Goal: Task Accomplishment & Management: Complete application form

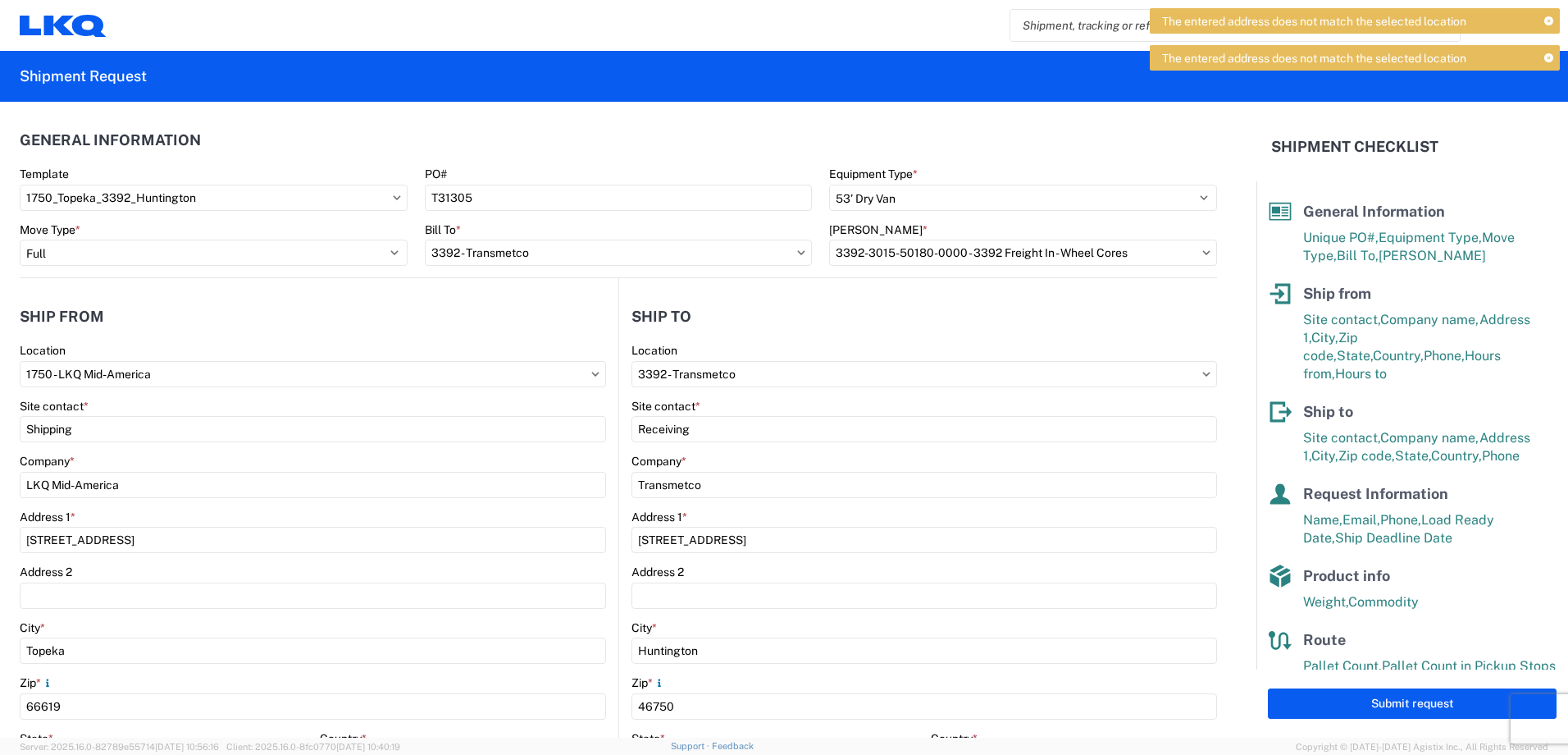
select select "STDV"
select select "FULL"
select select "IN"
select select "US"
select select "IN"
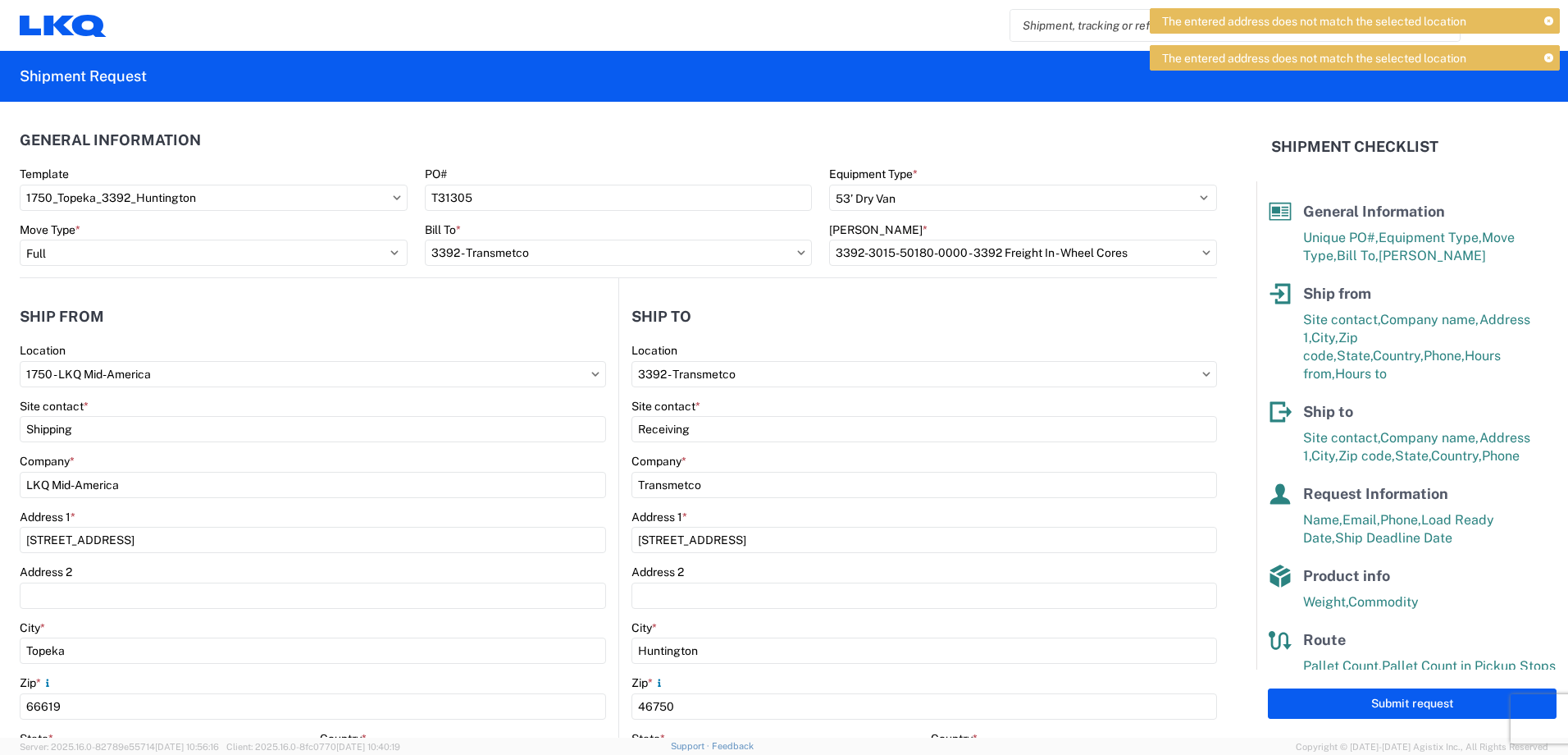
select select "US"
select select "LBS"
select select "IN"
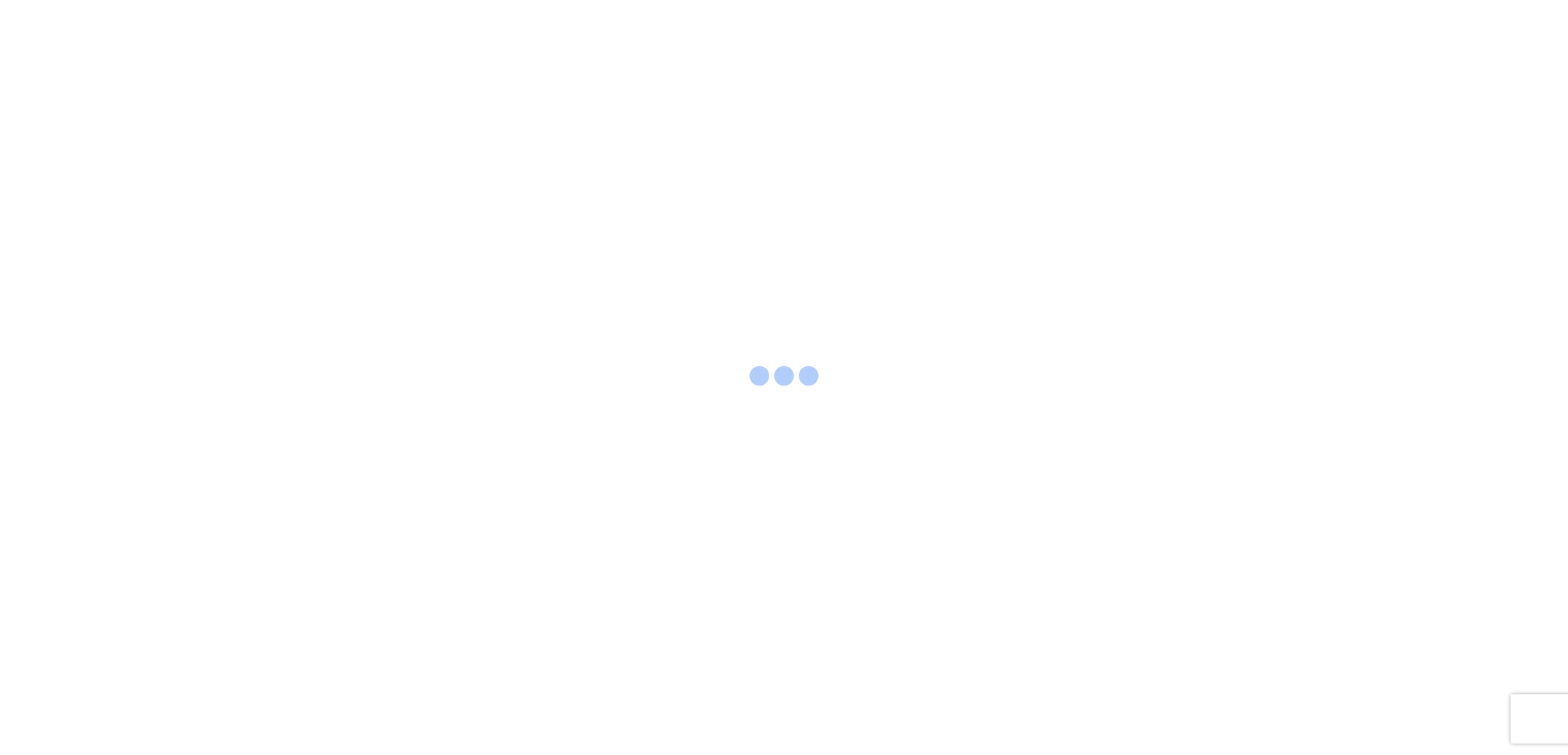
select select "FULL"
select select "LBS"
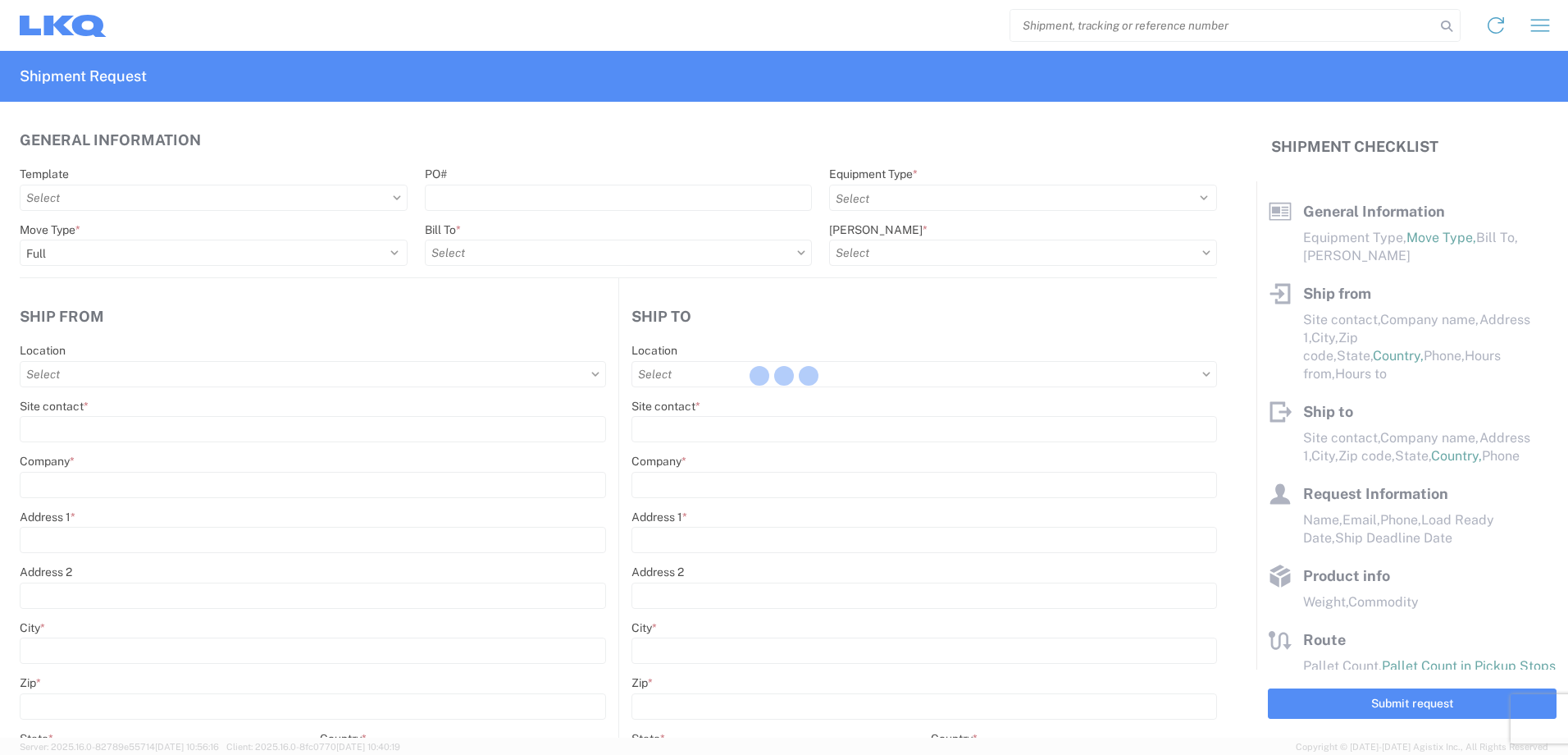
select select
type input "Shipping"
type input "LKQ Mid-America"
type input "[STREET_ADDRESS]"
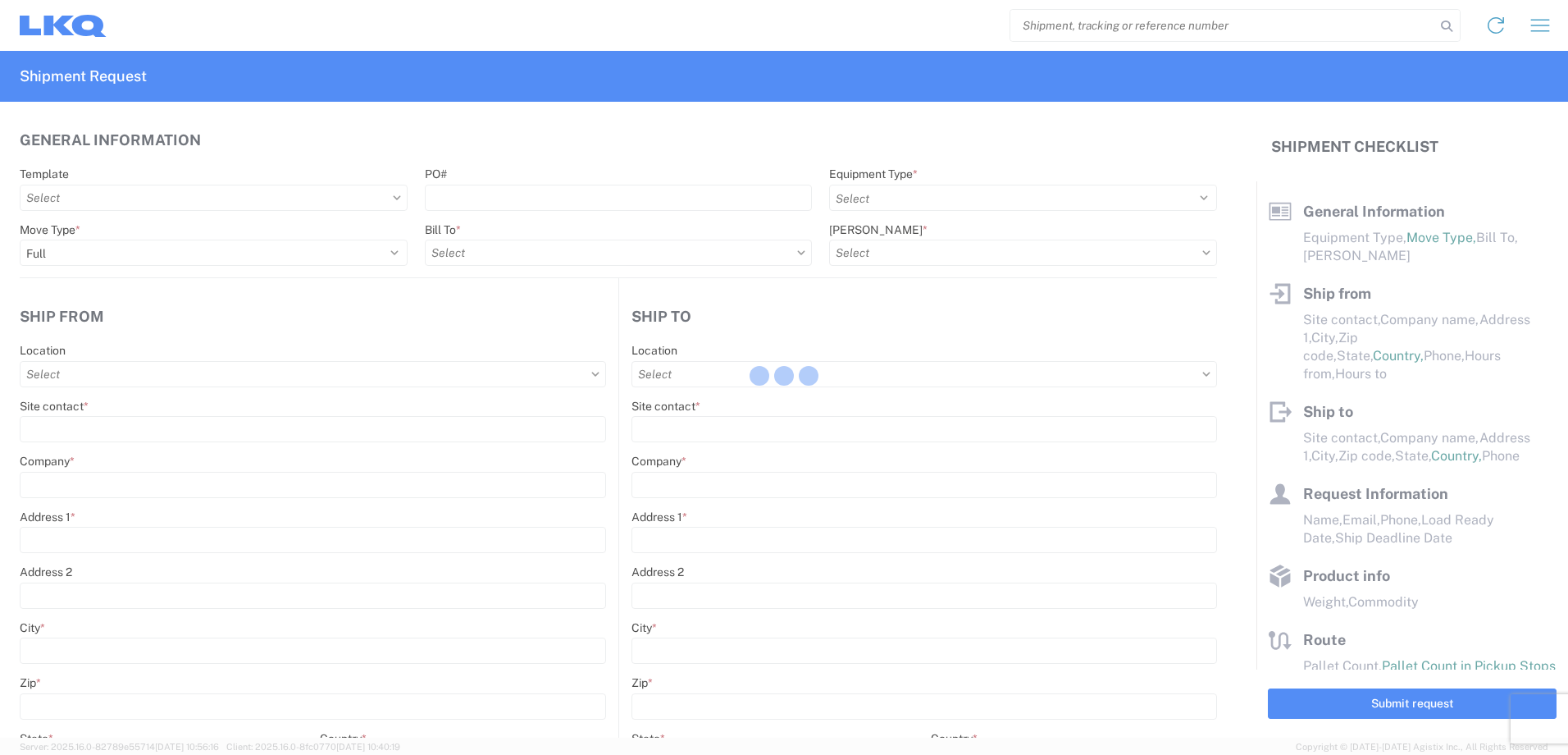
type input "Topeka"
type input "66619"
type input "Receiving"
type input "Transmetco"
type input "[STREET_ADDRESS]"
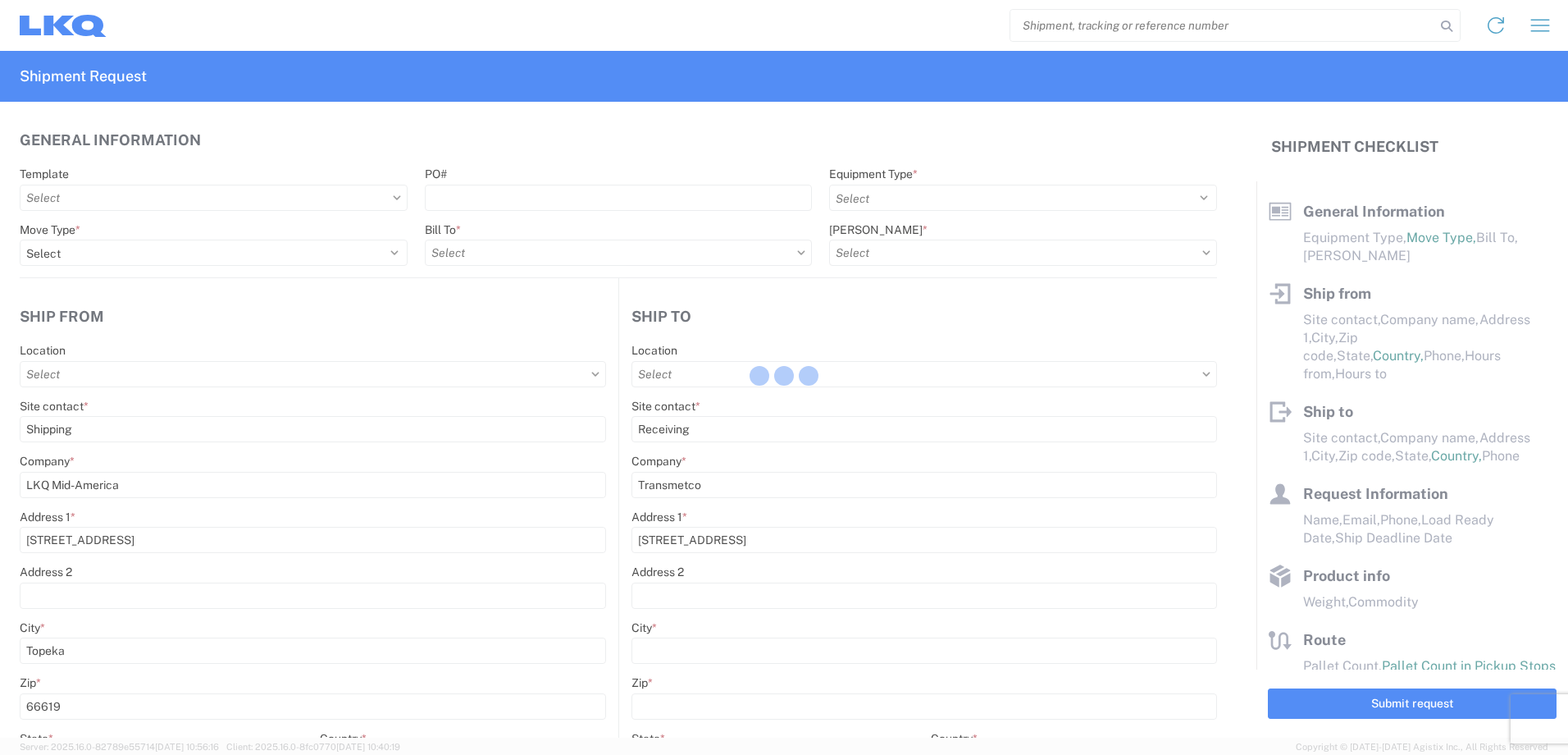
type input "Huntington"
type input "46750"
type input "[DATE]"
type textarea "Transmetco operates production 24/7 but only ships or receives on day shift"
type input "42000"
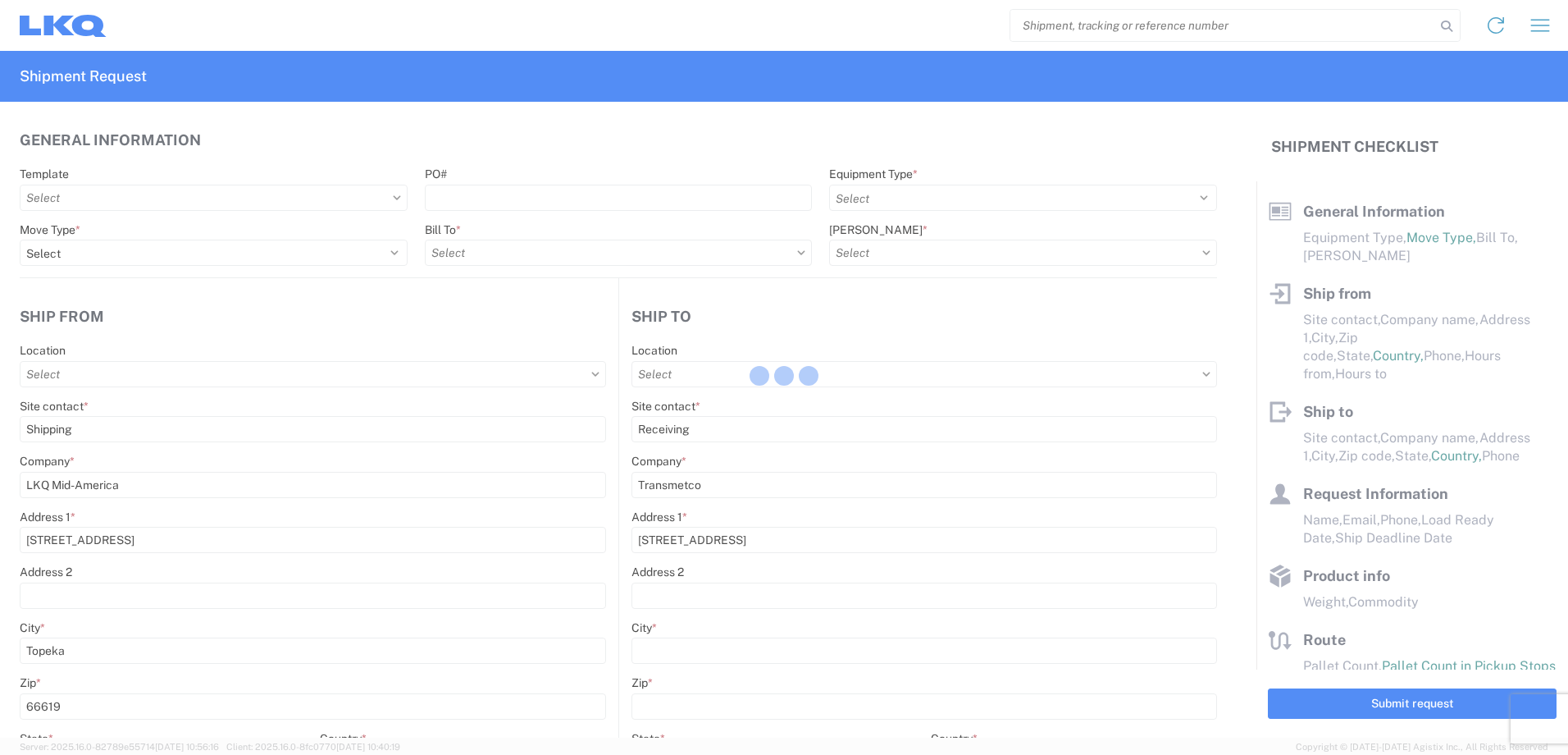
type input "Wheels"
type input "1"
type input "12"
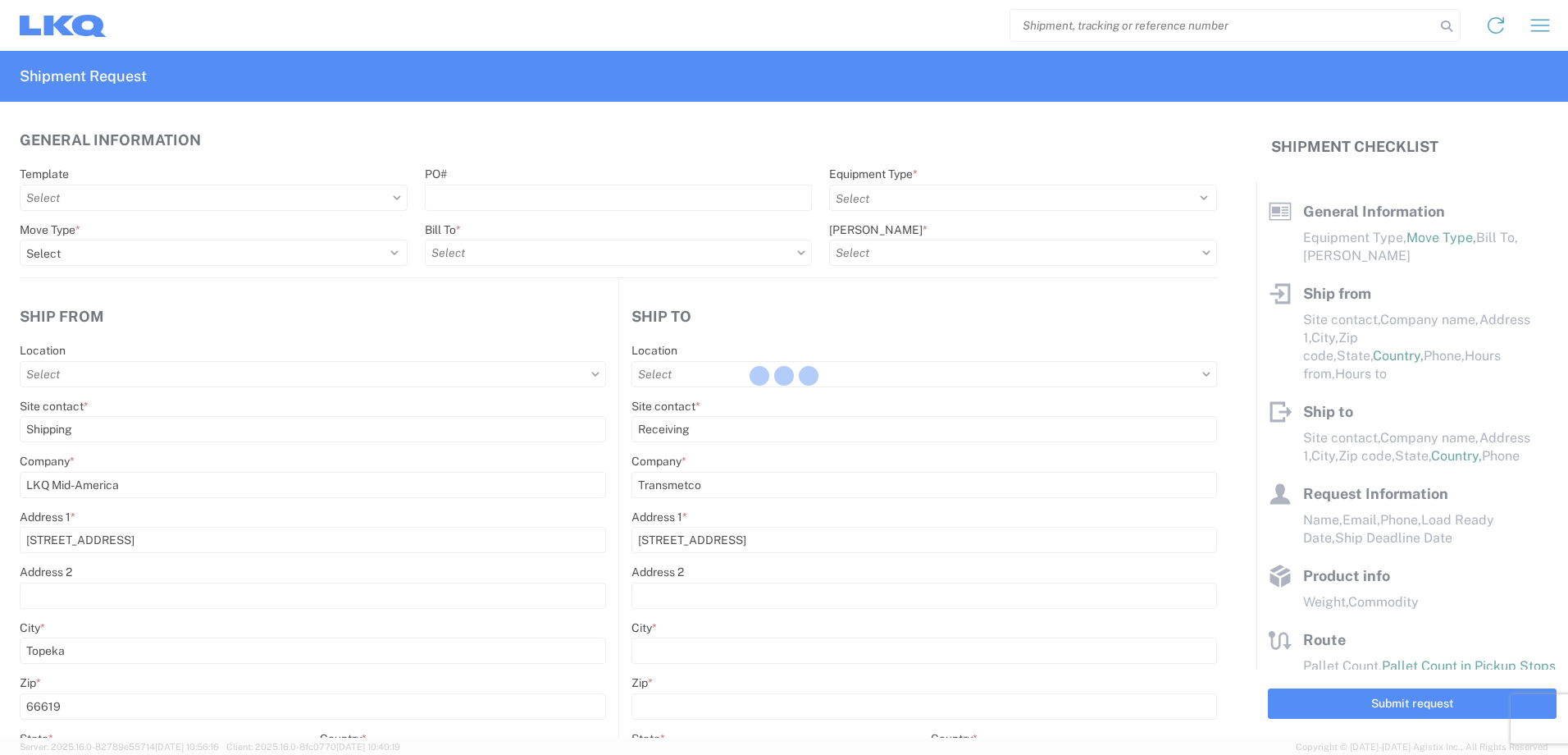
select select "IN"
select select "US"
type input "1750 - LKQ Mid-America"
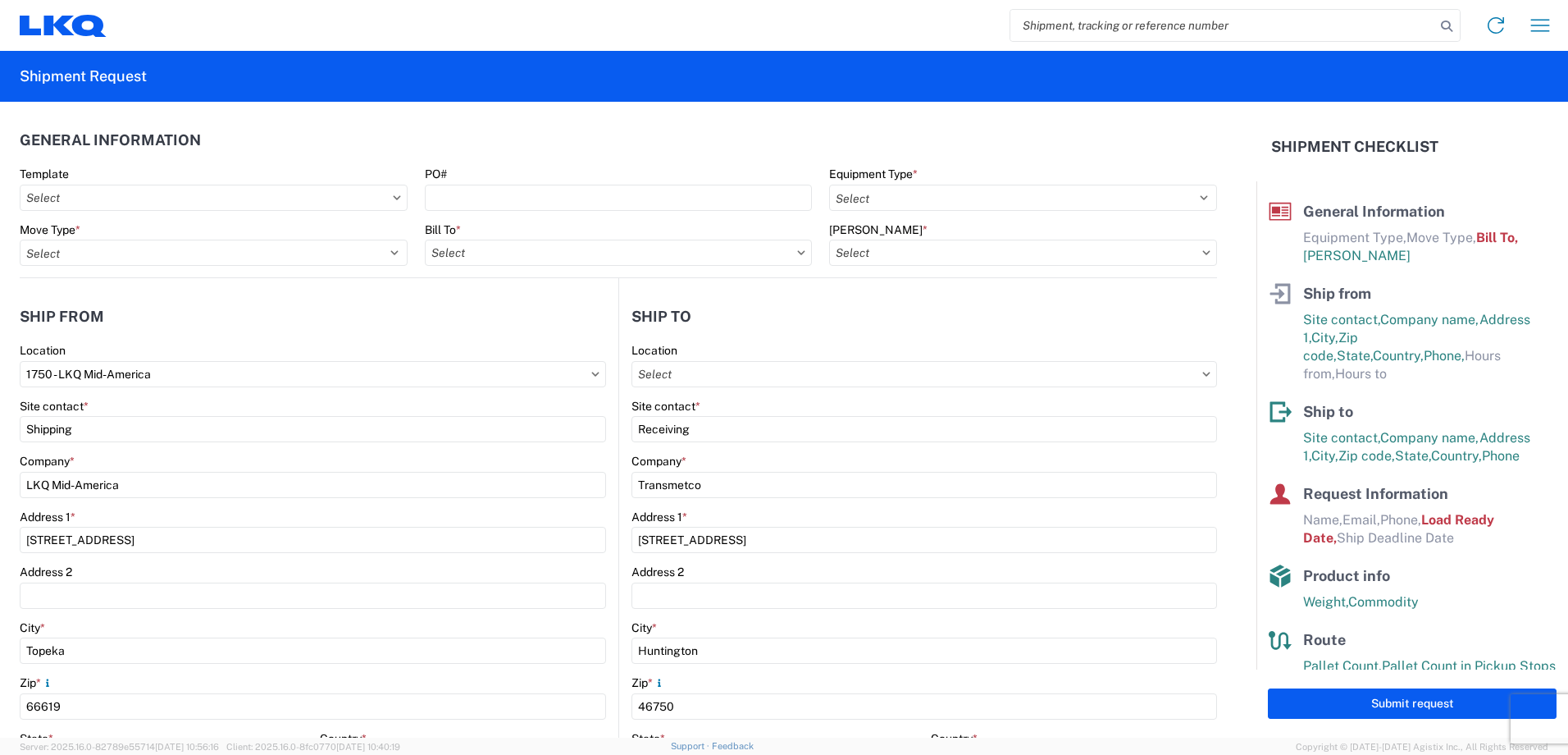
type input "3392-3015-50180-0000 - 3392 Freight In - Wheel Cores"
type input "3392 - Transmetco"
click at [124, 193] on input "Template" at bounding box center [213, 197] width 387 height 27
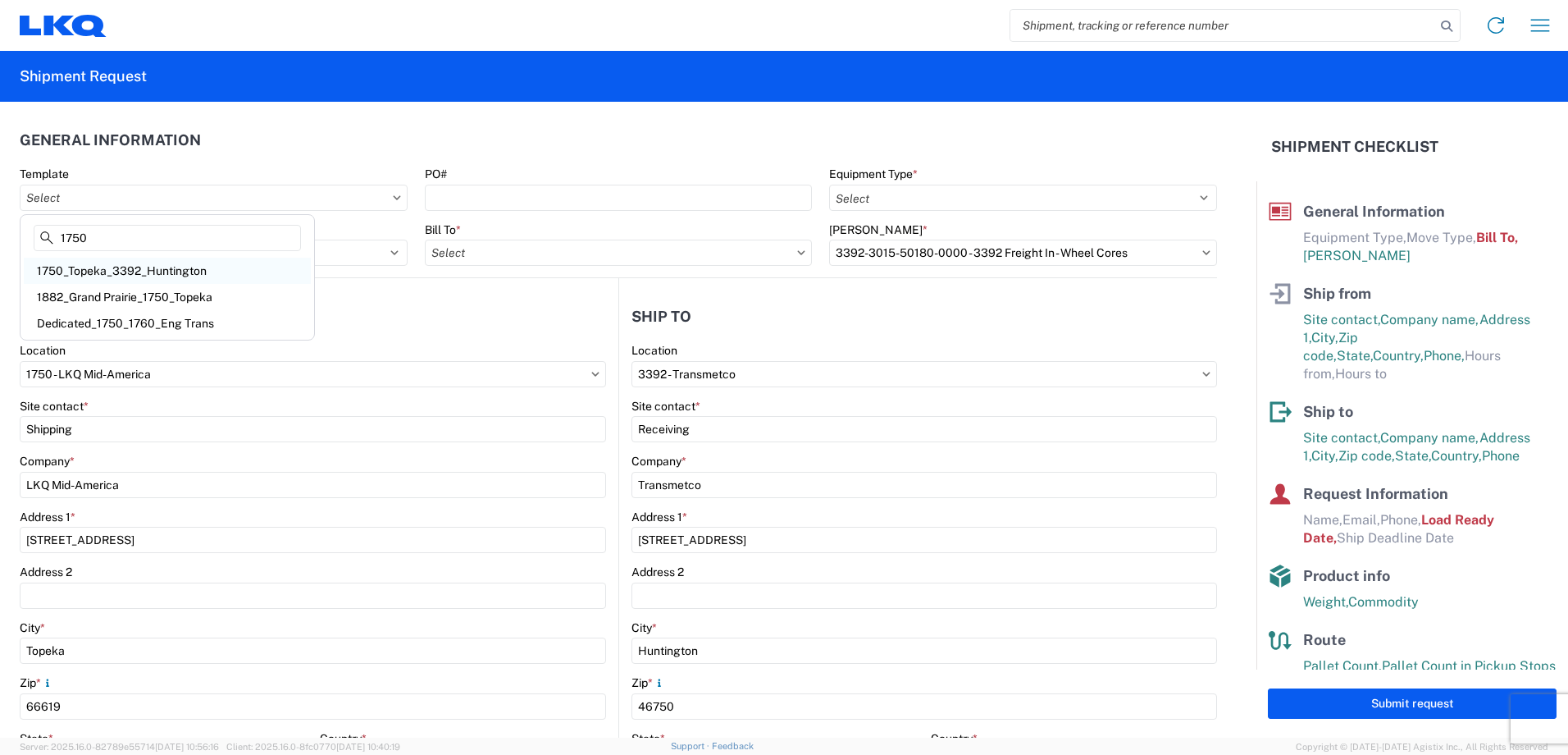
type input "1750"
click at [143, 265] on div "1750_Topeka_3392_Huntington" at bounding box center [167, 270] width 287 height 27
type input "1750_Topeka_3392_Huntington"
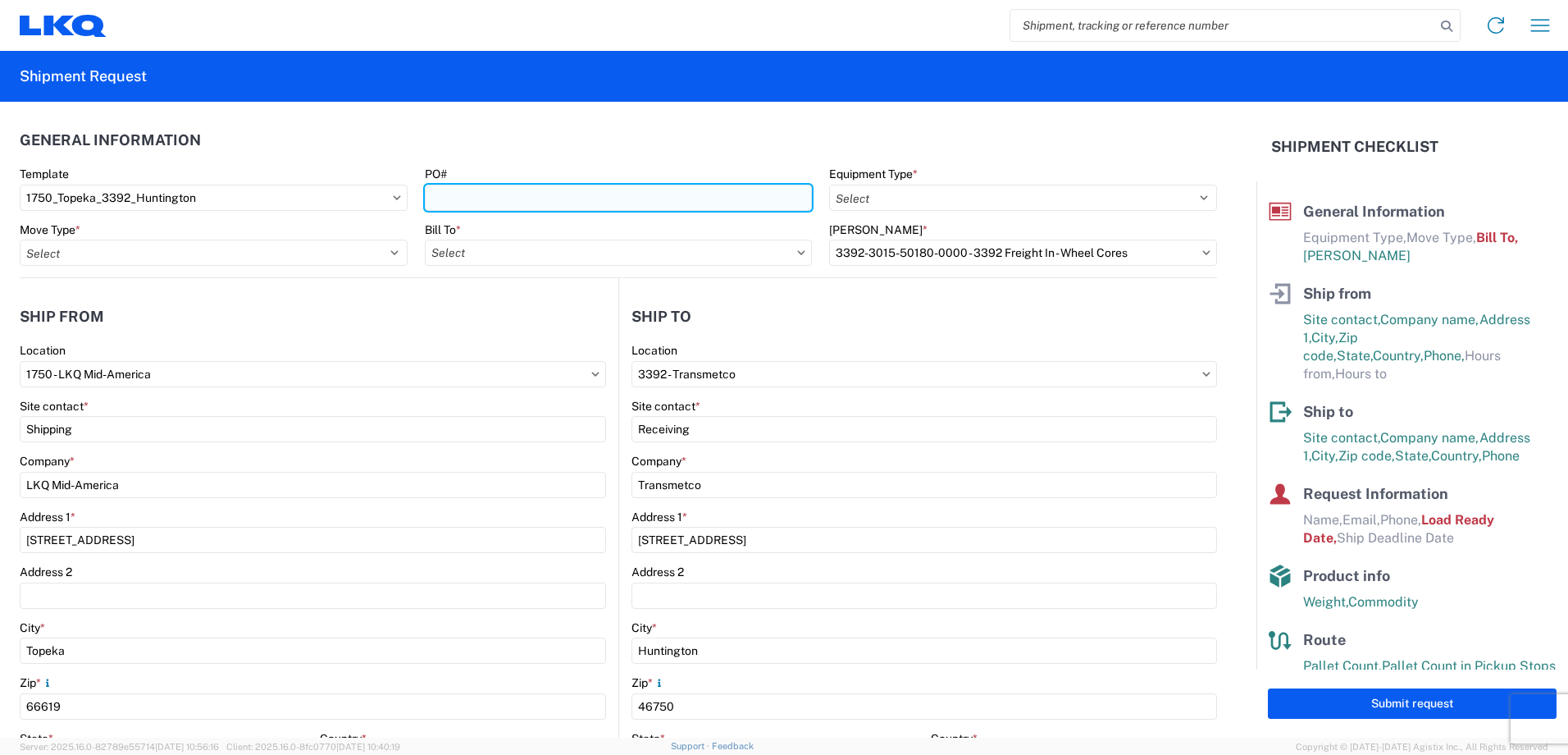
click at [496, 190] on input "PO#" at bounding box center [619, 197] width 387 height 27
click at [645, 194] on input "PO#" at bounding box center [619, 197] width 387 height 27
type input "T31305"
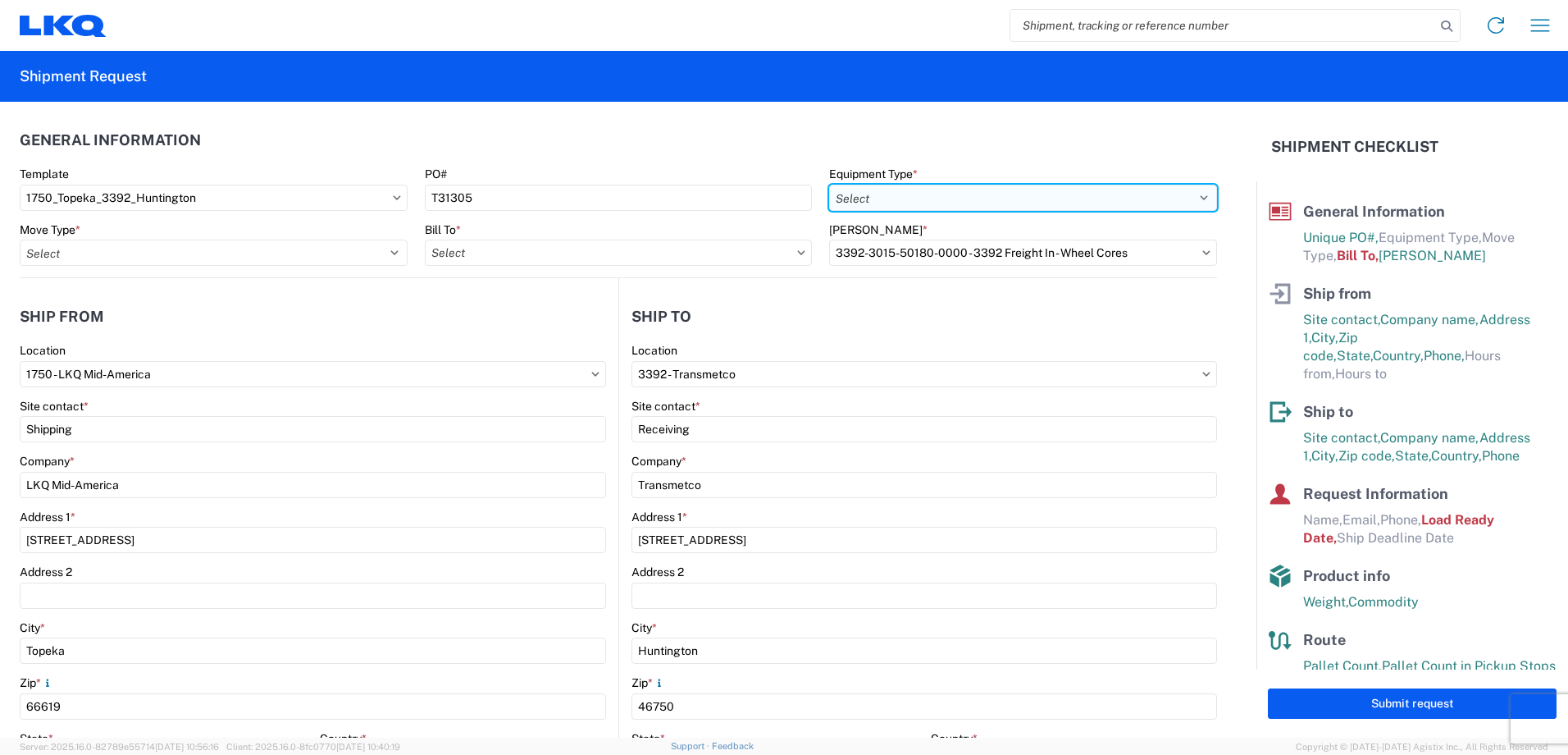
click at [918, 203] on select "Select 53’ Dry Van Flatbed Dropdeck (van) Lowboy (flatbed) Rail" at bounding box center [1023, 197] width 387 height 27
select select "STDV"
click at [829, 185] on select "Select 53’ Dry Van Flatbed Dropdeck (van) Lowboy (flatbed) Rail" at bounding box center [1023, 197] width 387 height 27
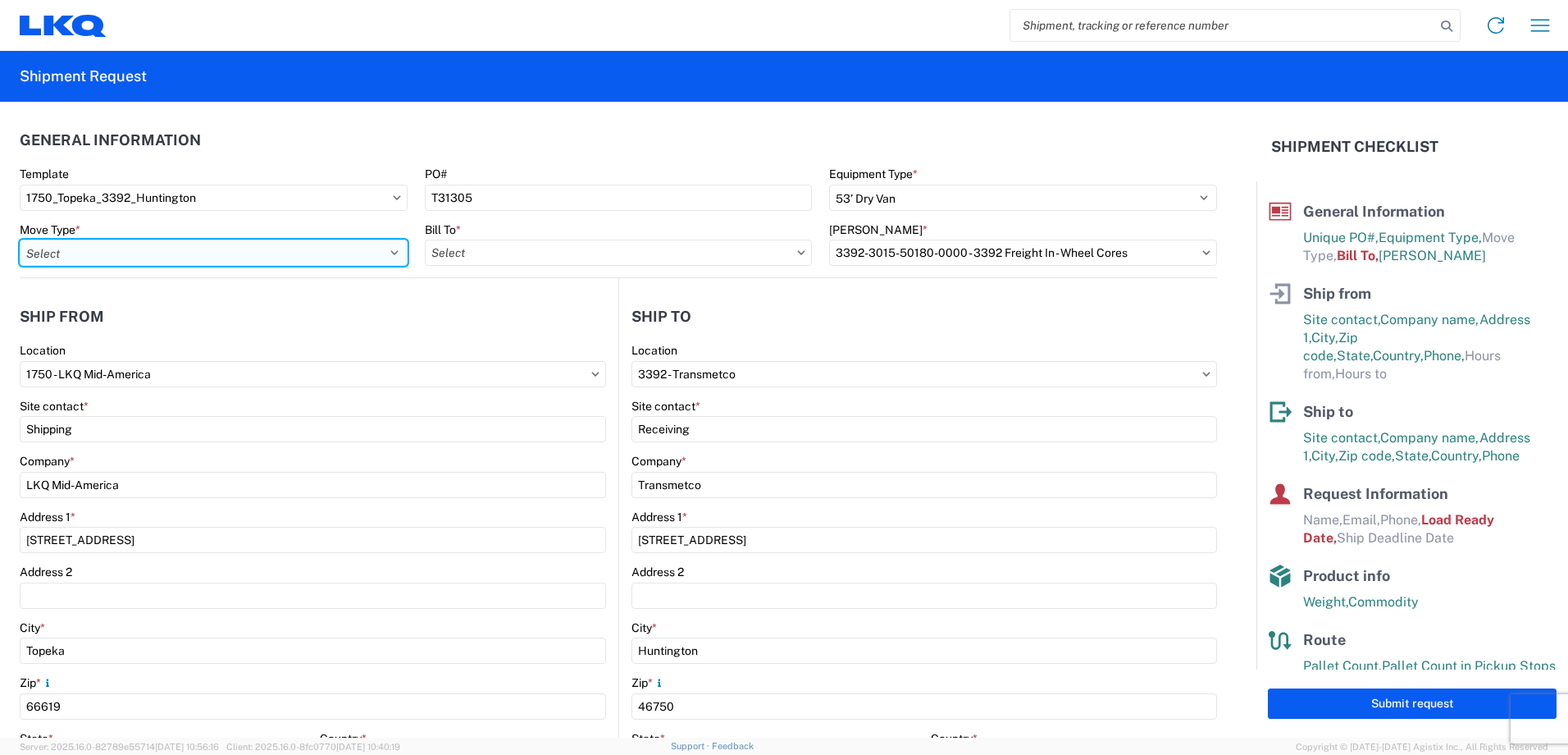
click at [241, 259] on select "Select Full Partial TL" at bounding box center [213, 253] width 387 height 27
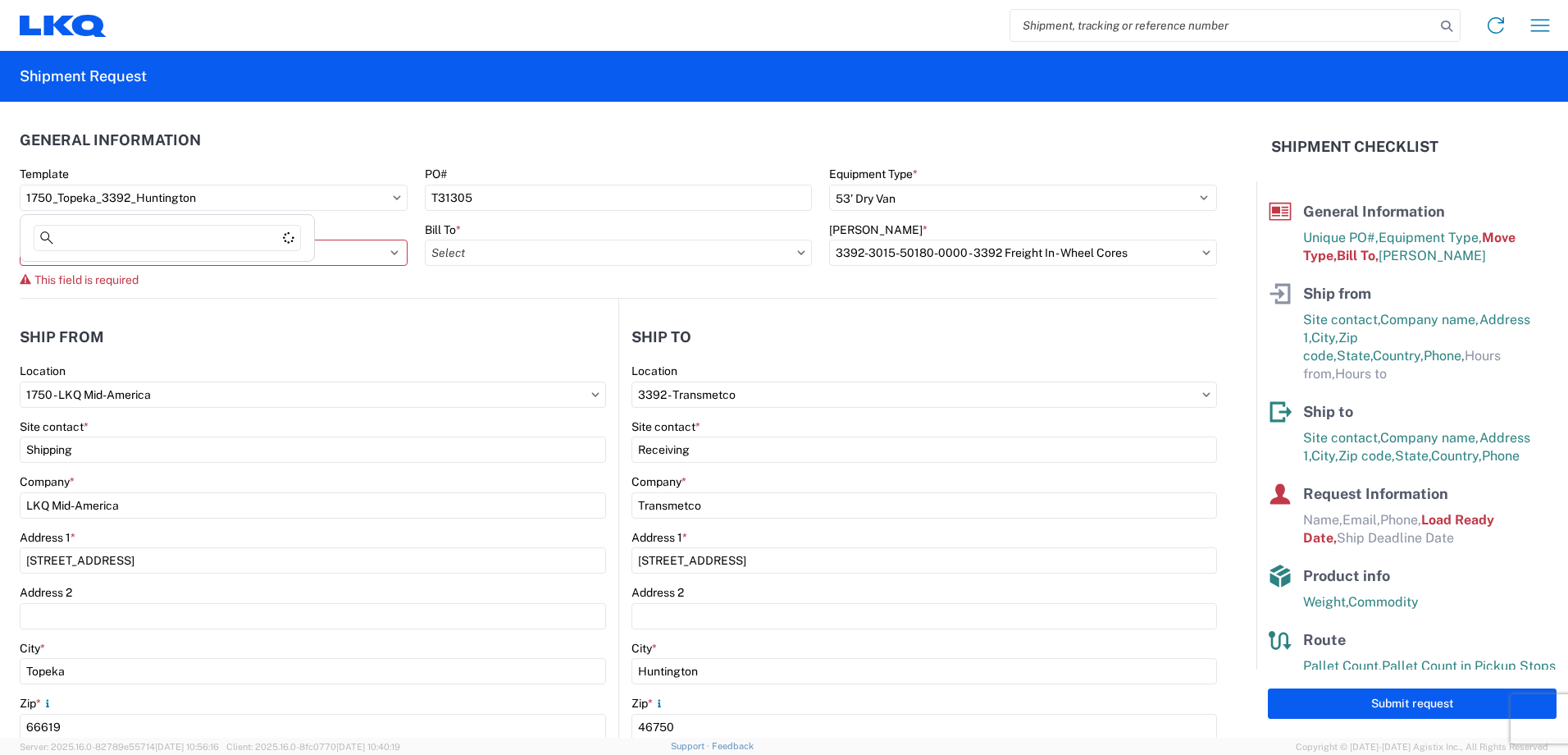
drag, startPoint x: 345, startPoint y: 185, endPoint x: 697, endPoint y: 106, distance: 360.8
click at [697, 106] on agx-general-info "General Information Template [GEOGRAPHIC_DATA] Equipment Type * Select 53’ Dry …" at bounding box center [618, 200] width 1197 height 197
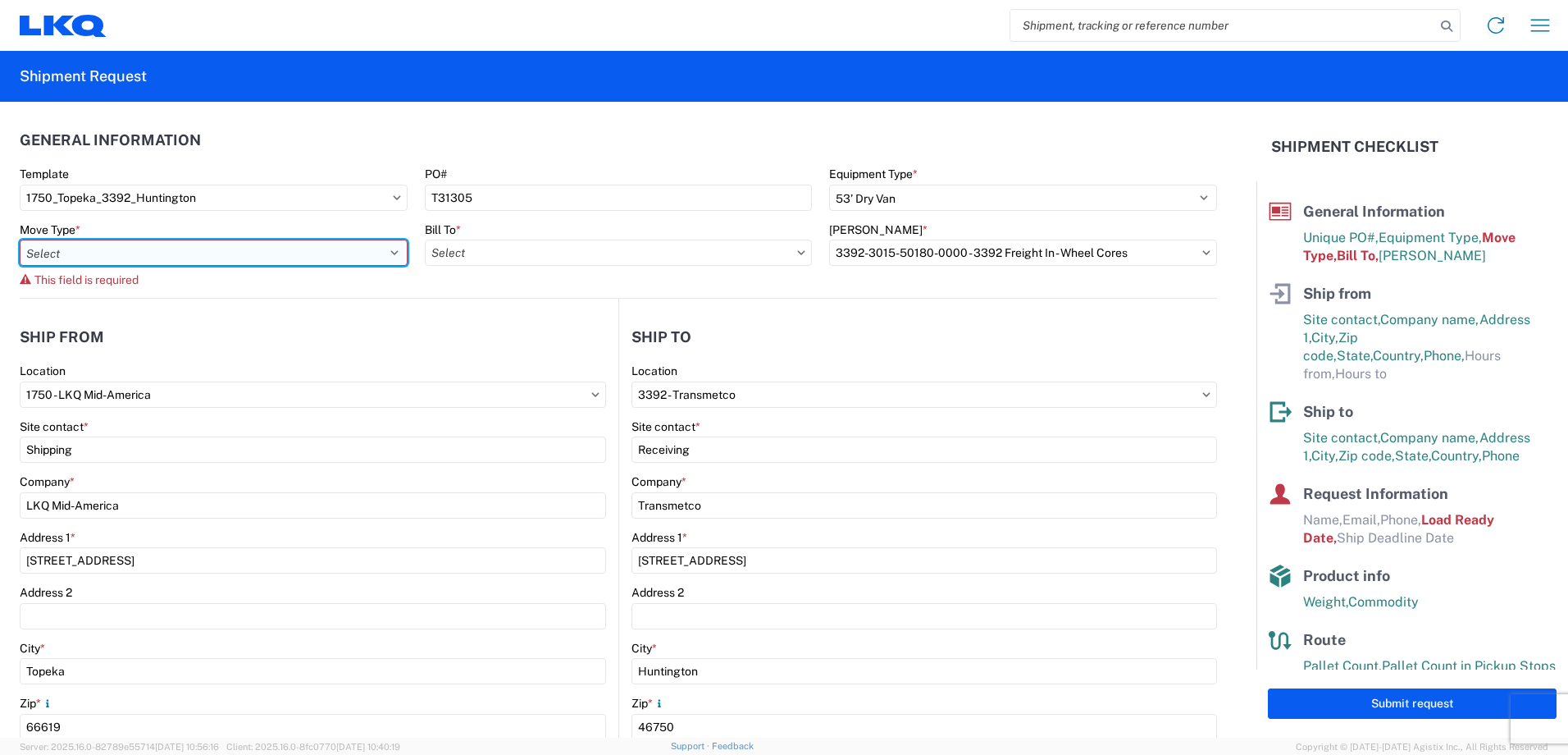
click at [228, 253] on select "Select Full Partial TL" at bounding box center [213, 253] width 387 height 27
select select "FULL"
click at [19, 240] on select "Select Full Partial TL" at bounding box center [213, 253] width 387 height 27
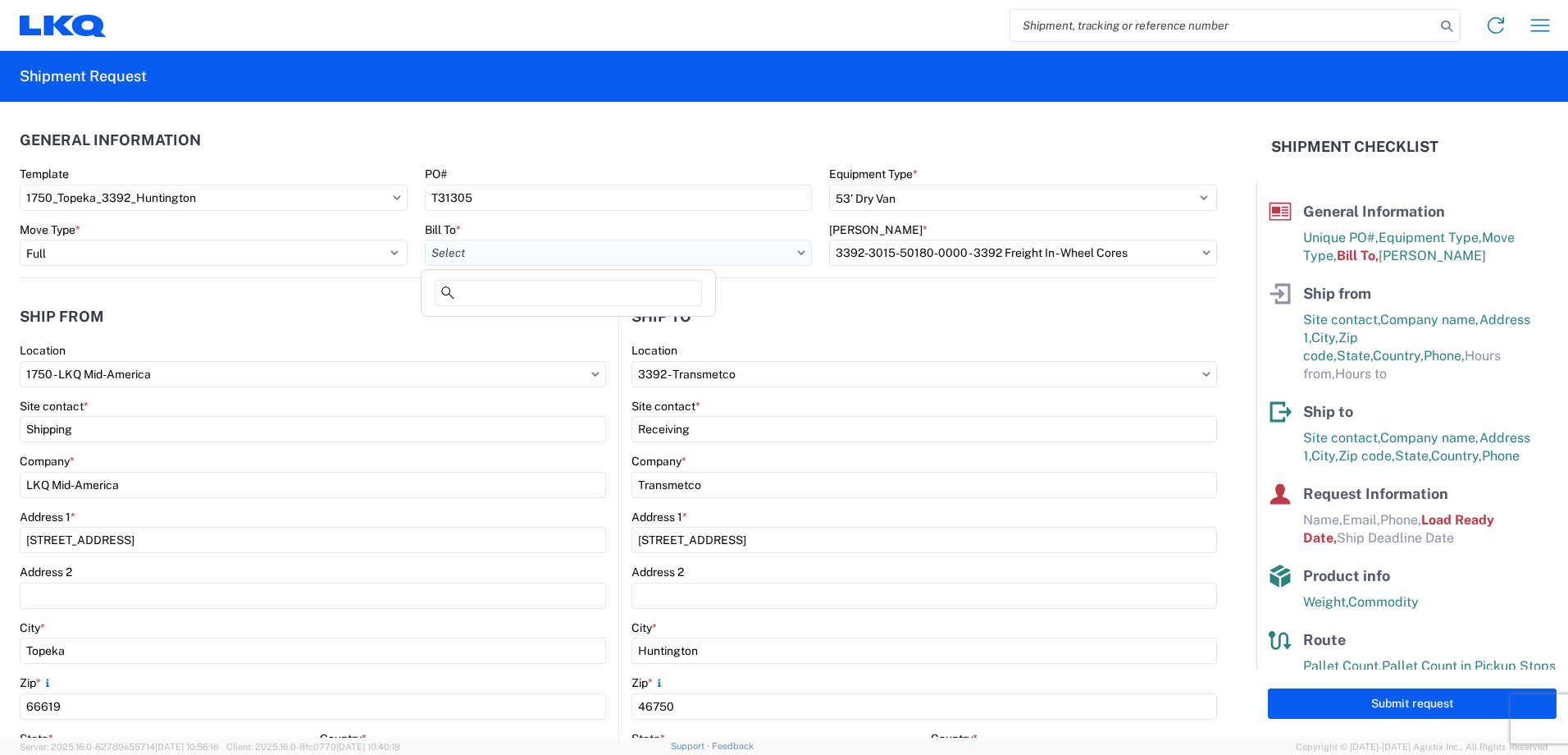
click at [493, 250] on input "Bill To *" at bounding box center [619, 253] width 387 height 27
type input "3392"
click at [496, 323] on div "3392 - Transmetco" at bounding box center [568, 325] width 287 height 27
type input "3392 - Transmetco"
click at [897, 247] on input "[PERSON_NAME] *" at bounding box center [1023, 253] width 387 height 27
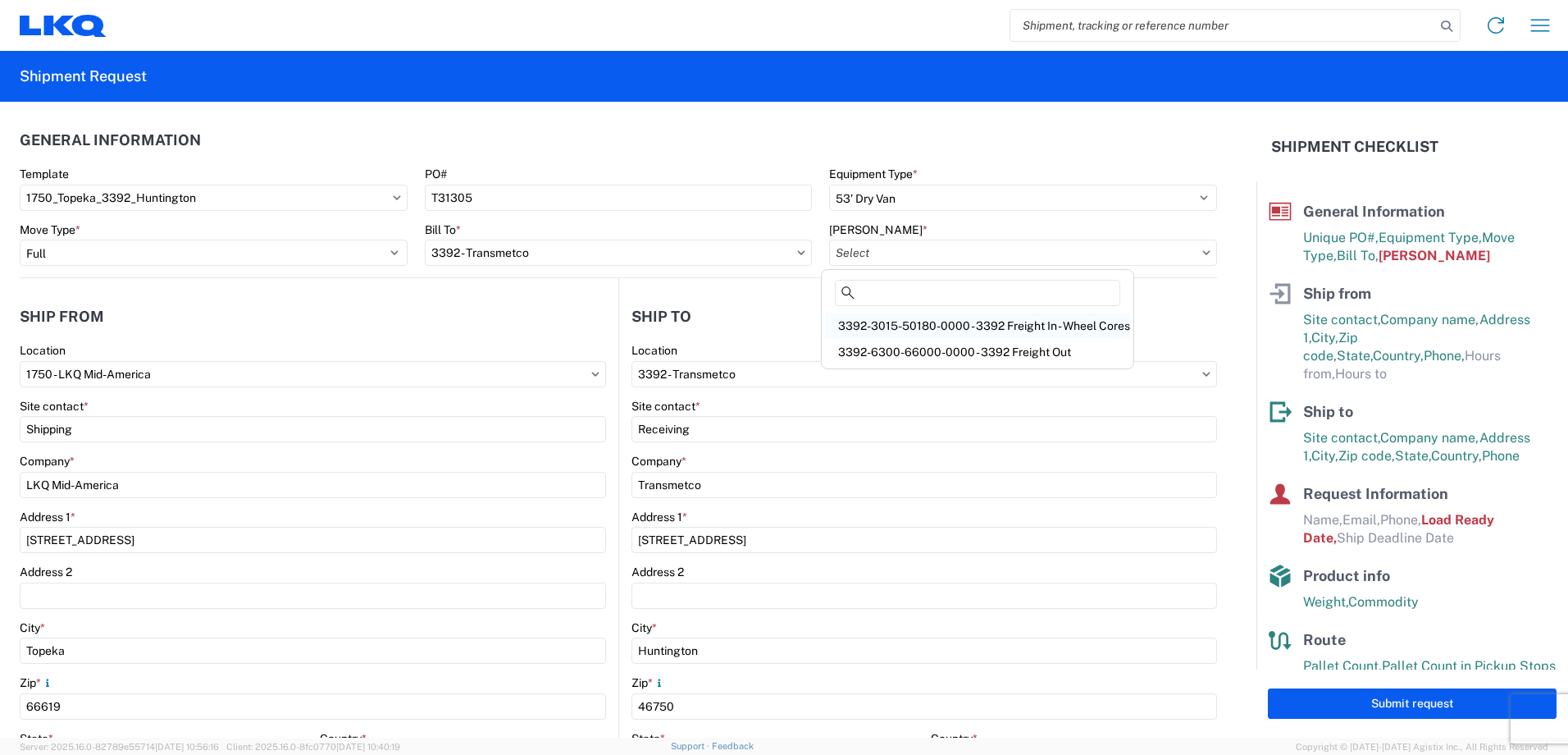
click at [964, 327] on div "3392-3015-50180-0000 - 3392 Freight In - Wheel Cores" at bounding box center [978, 325] width 305 height 27
type input "3392-3015-50180-0000 - 3392 Freight In - Wheel Cores"
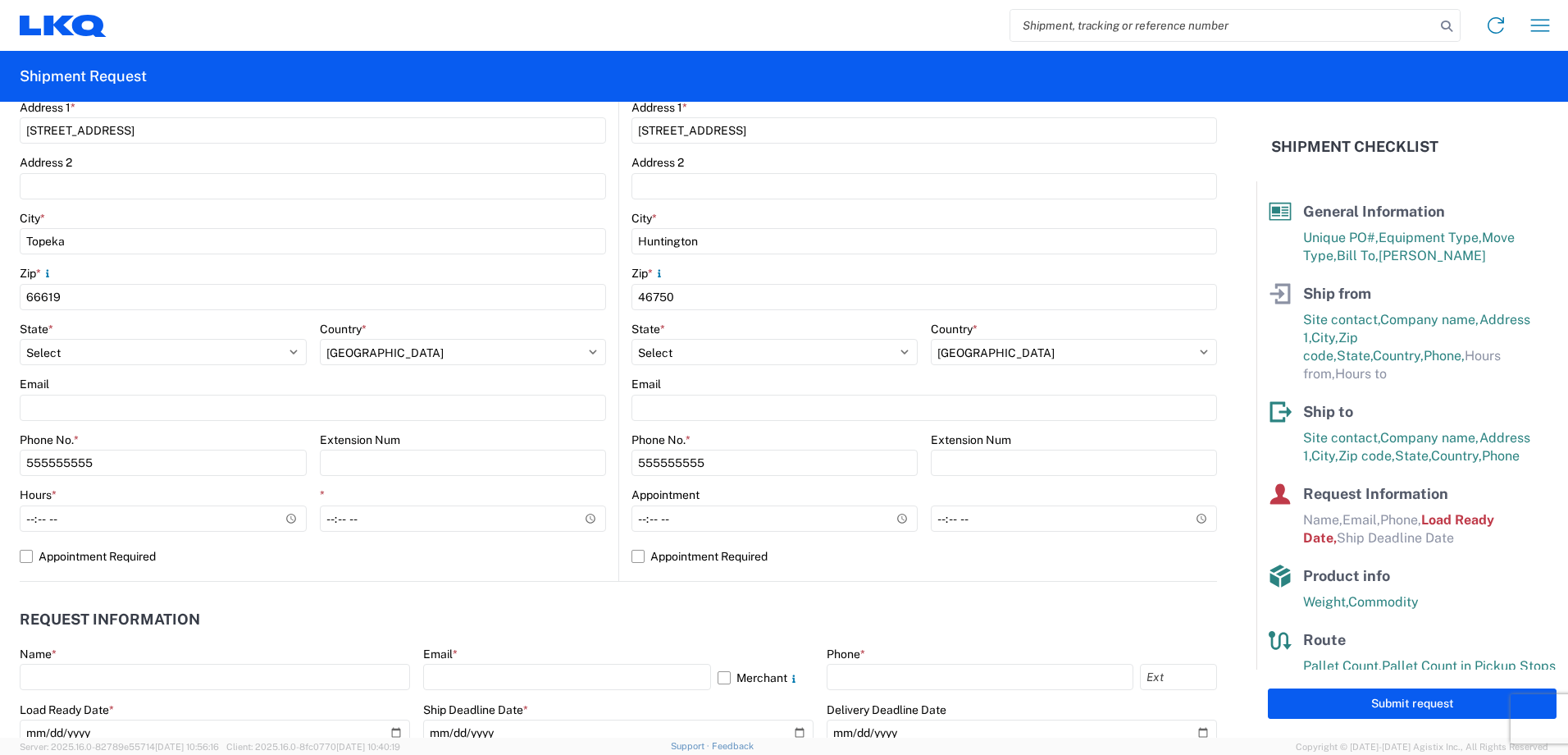
scroll to position [411, 0]
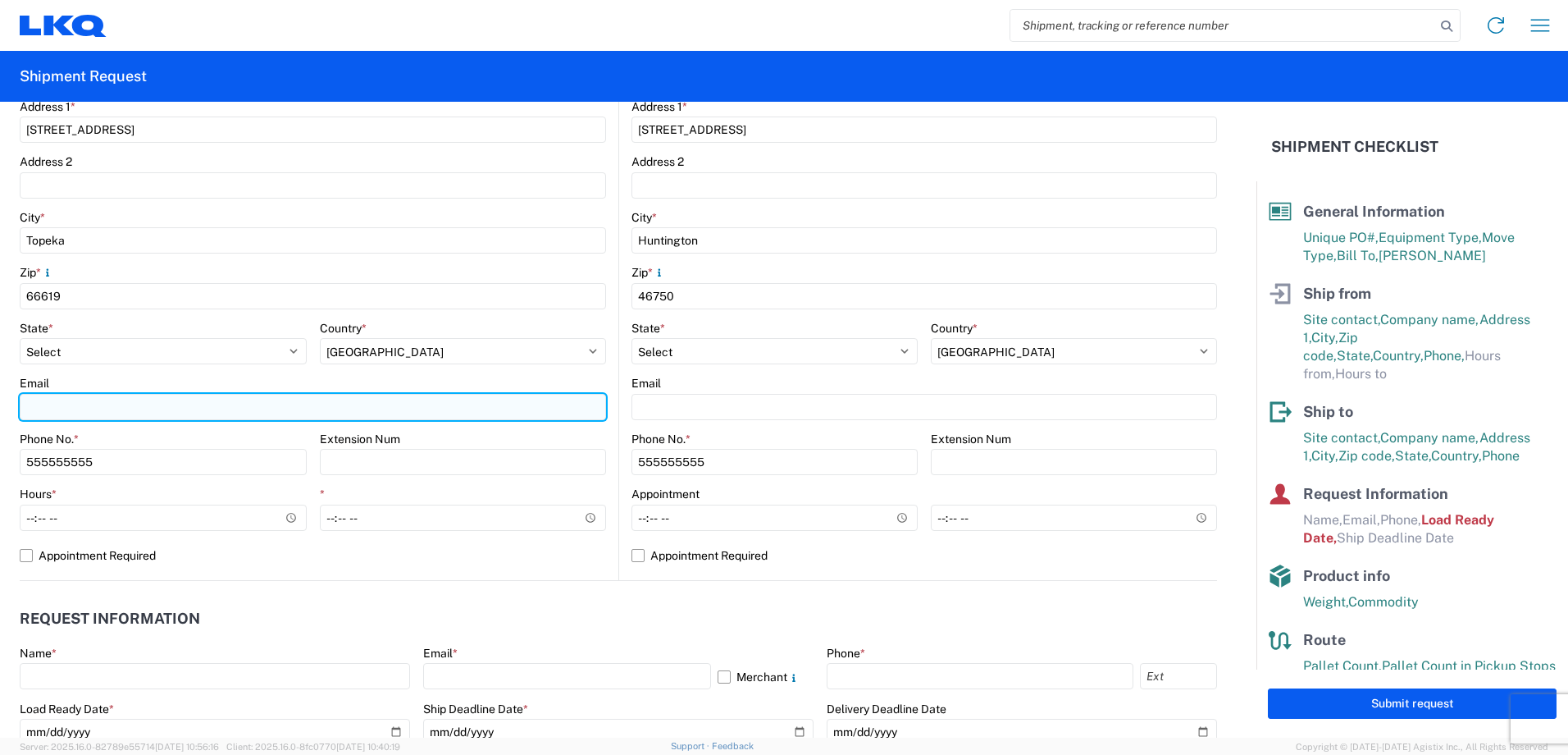
click at [63, 396] on input "Email" at bounding box center [312, 407] width 587 height 27
type input "[EMAIL_ADDRESS][DOMAIN_NAME]"
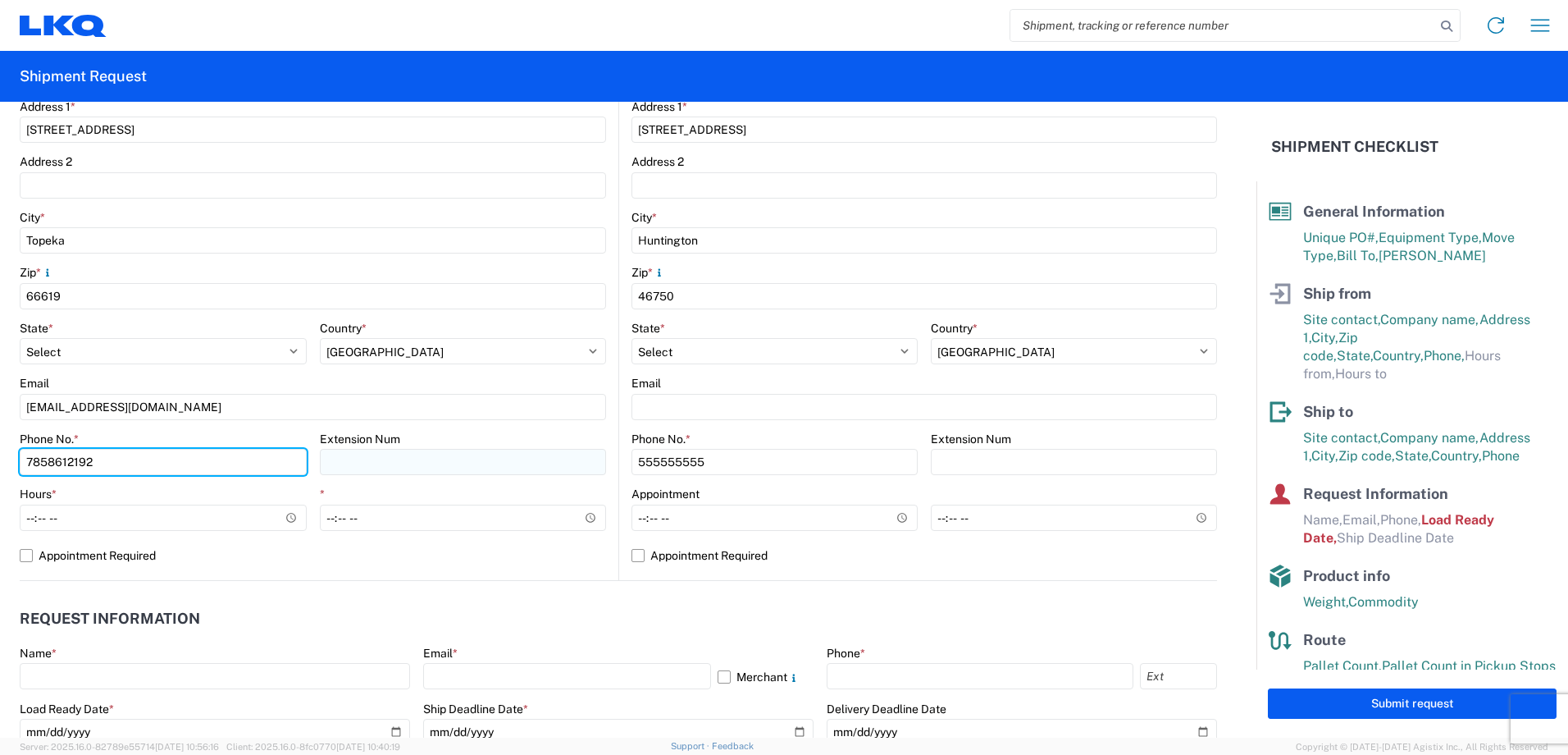
type input "7858612192"
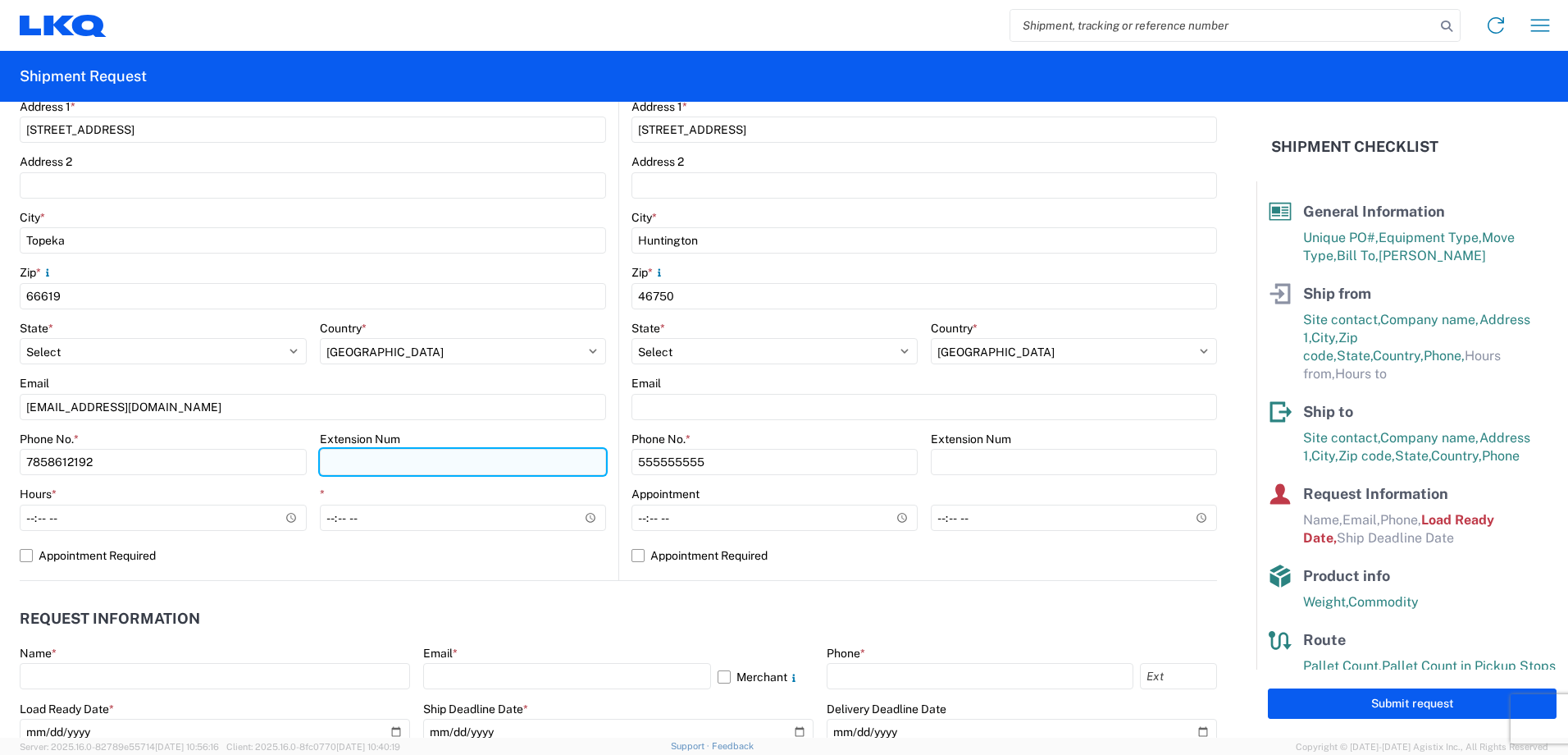
click at [474, 456] on input "Extension Num" at bounding box center [463, 462] width 287 height 27
type input "2192"
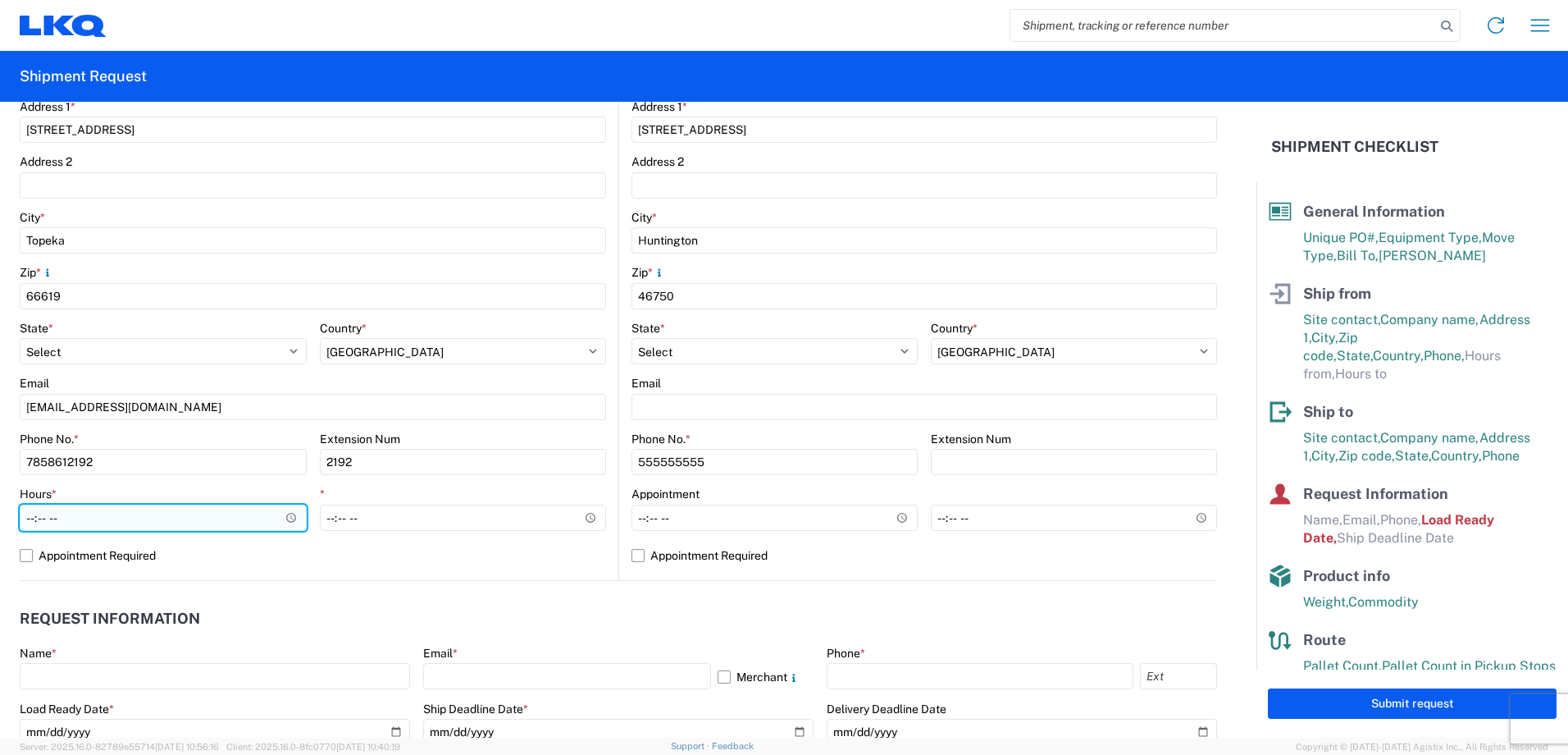
click at [34, 520] on input "Hours *" at bounding box center [162, 517] width 287 height 27
type input "08:00"
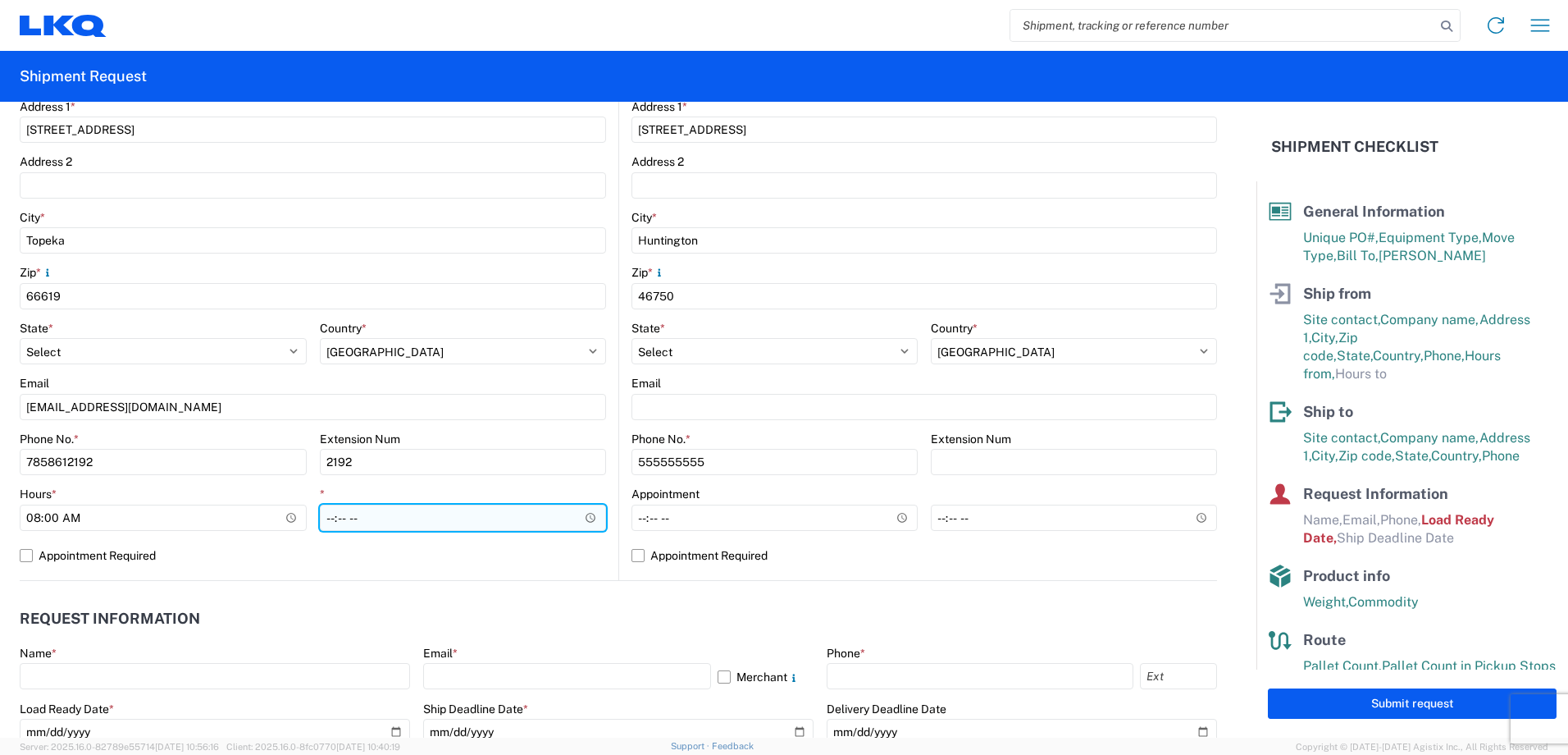
click at [327, 520] on input "*" at bounding box center [463, 517] width 287 height 27
type input "15:00"
click at [383, 557] on label "Appointment Required" at bounding box center [312, 555] width 587 height 27
click at [0, 0] on input "Appointment Required" at bounding box center [0, 0] width 0 height 0
select select "US"
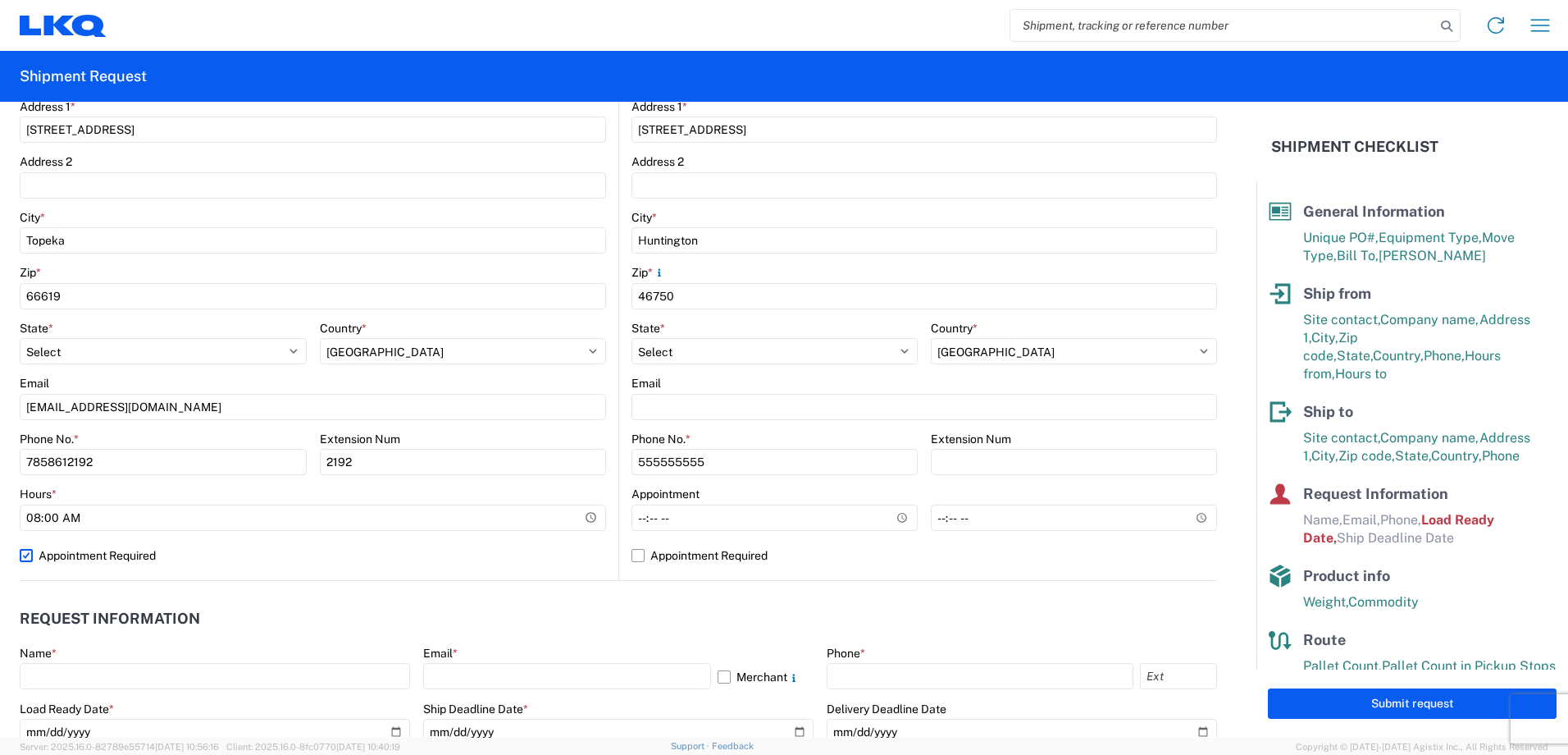
click at [23, 557] on label "Appointment Required" at bounding box center [312, 555] width 587 height 27
click at [0, 0] on input "Appointment Required" at bounding box center [0, 0] width 0 height 0
select select "KS"
select select "US"
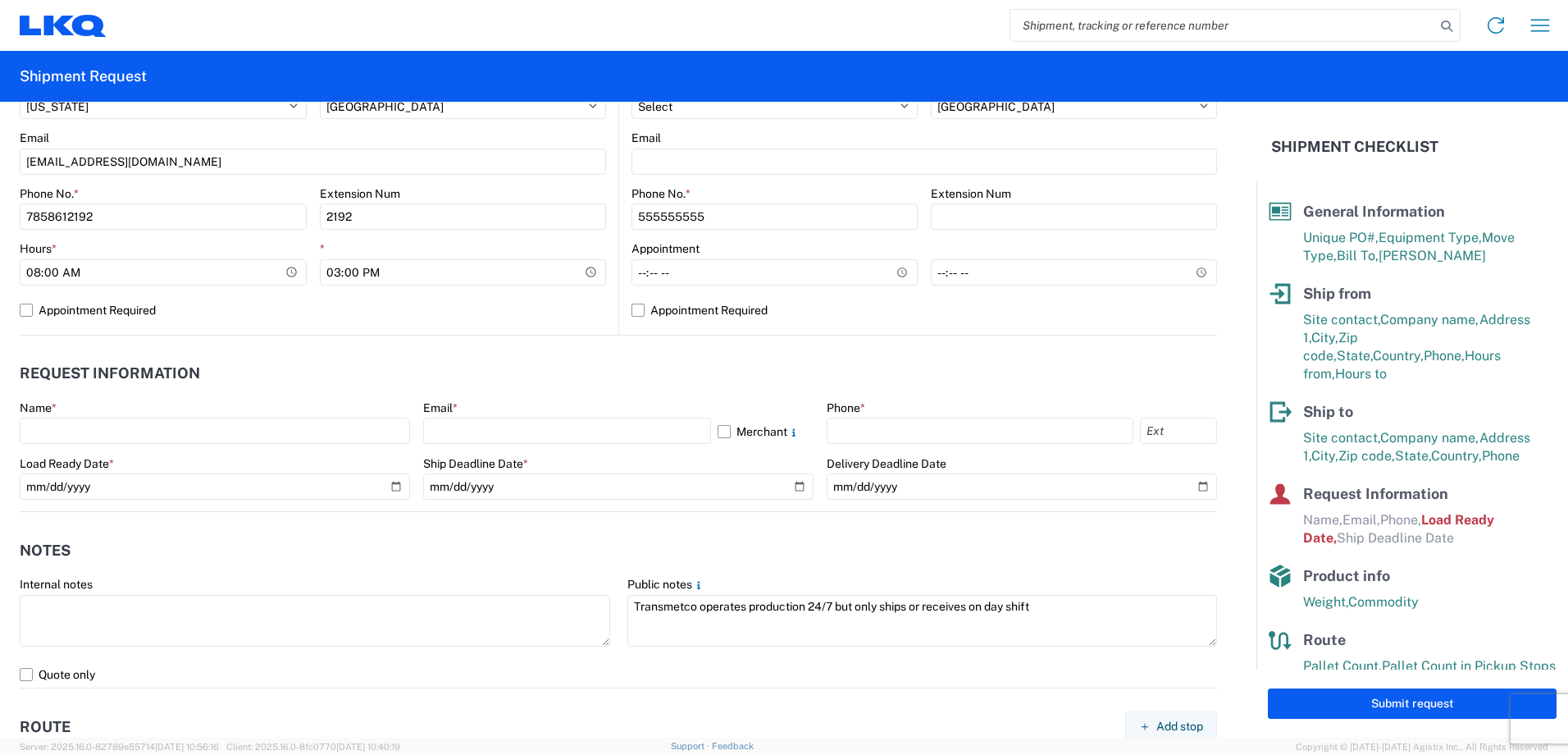
scroll to position [657, 0]
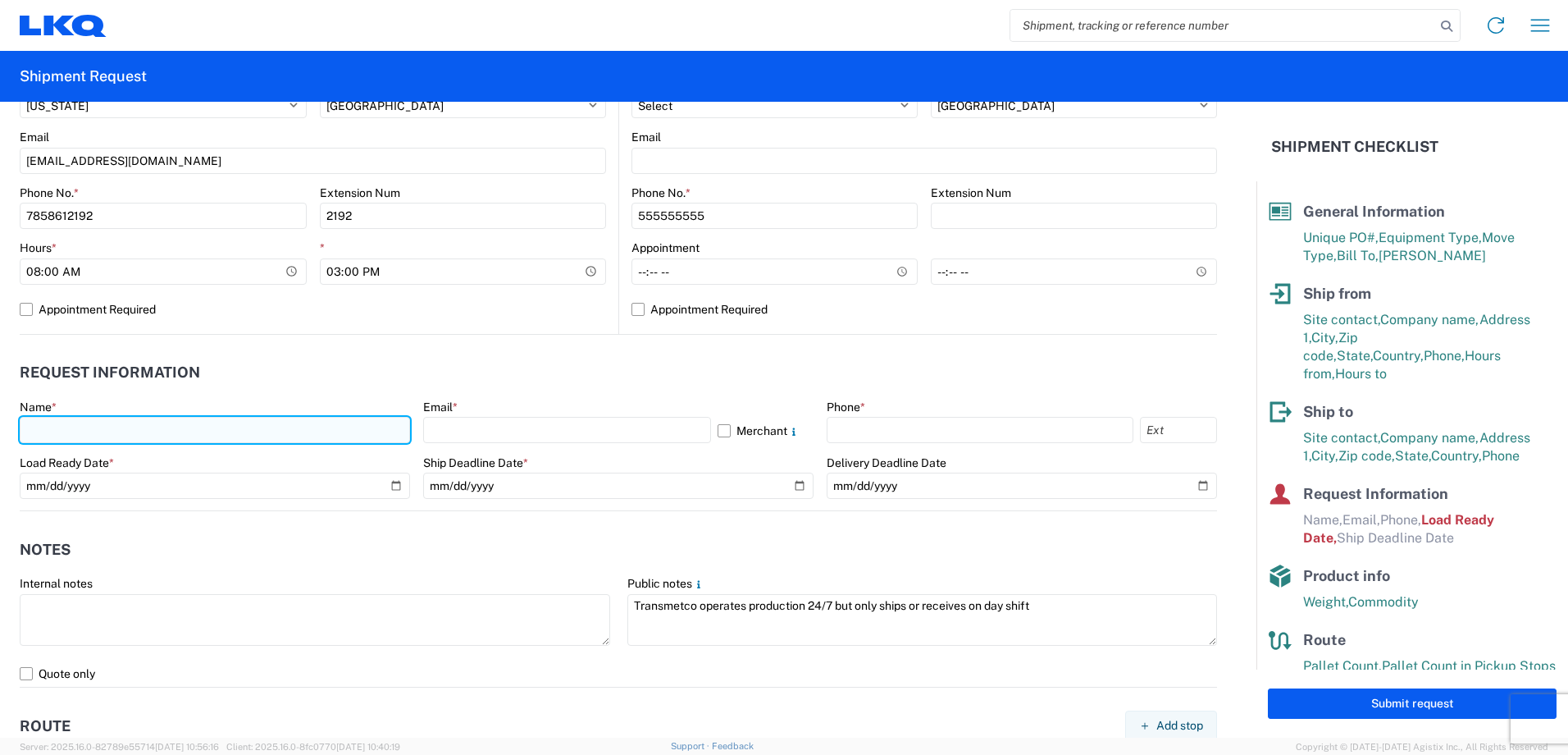
click at [150, 428] on input "text" at bounding box center [214, 430] width 390 height 27
type input "[PERSON_NAME]"
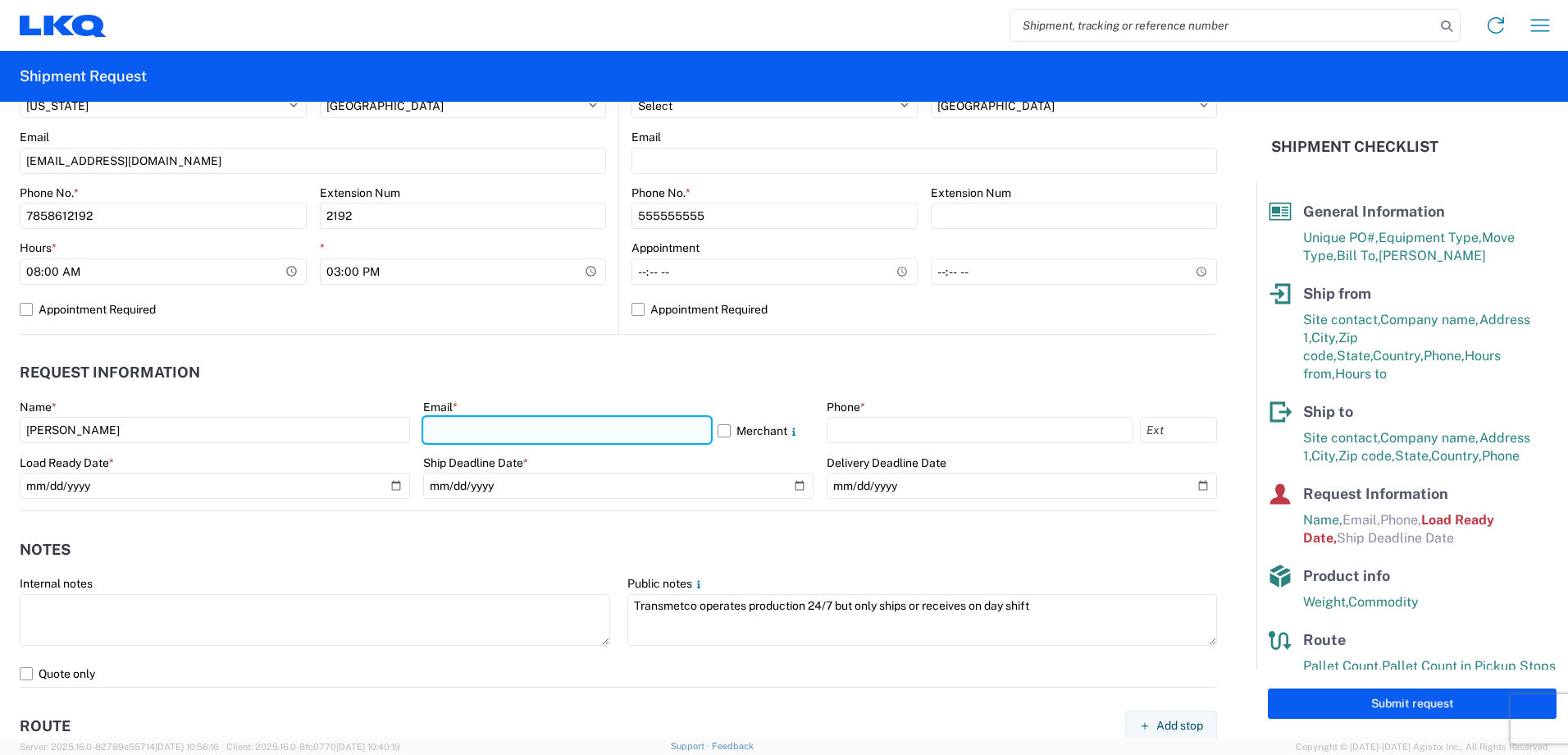
click at [512, 428] on input "text" at bounding box center [567, 430] width 288 height 27
type input "[EMAIL_ADDRESS][DOMAIN_NAME]"
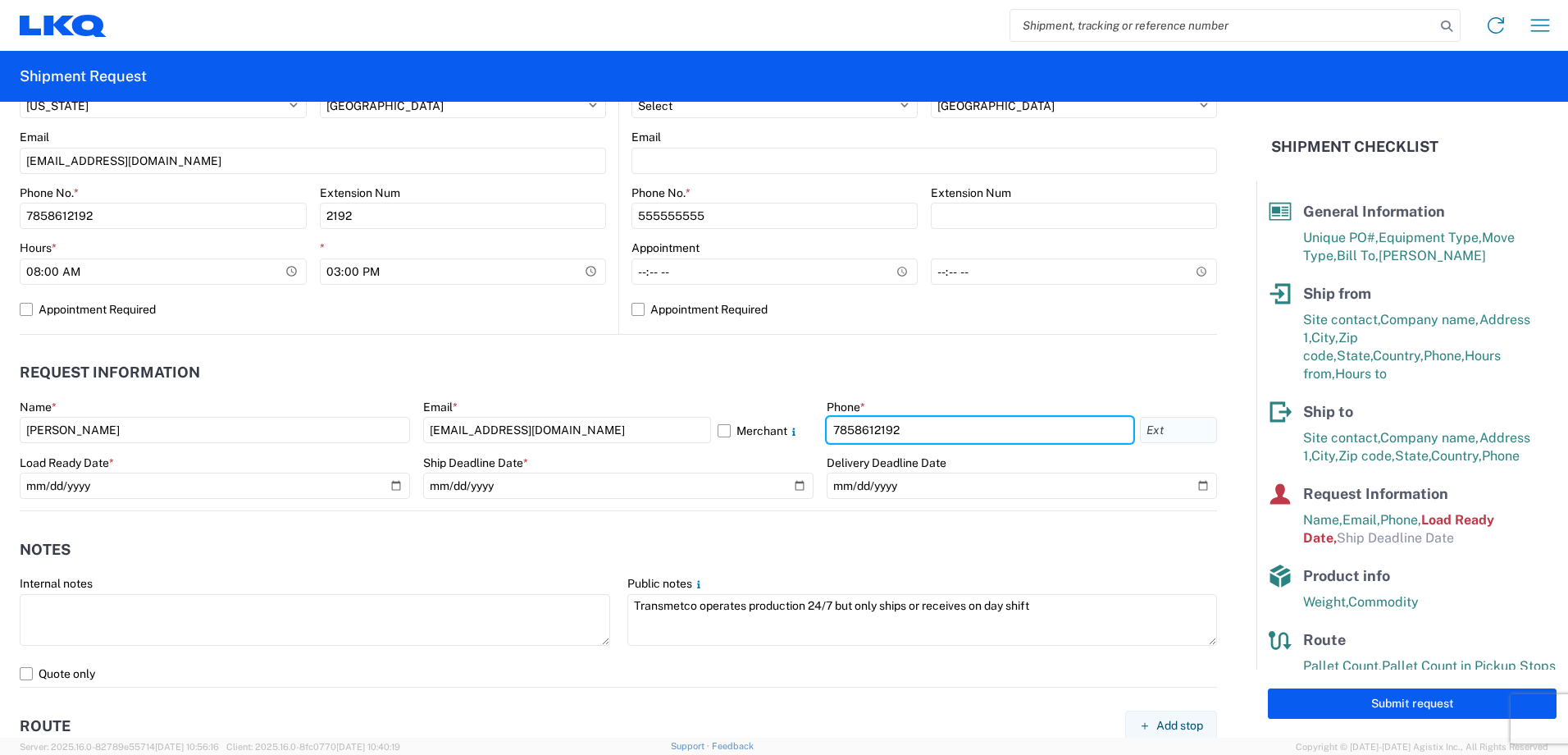
type input "7858612192"
click at [1160, 436] on input "text" at bounding box center [1179, 430] width 77 height 27
type input "2192"
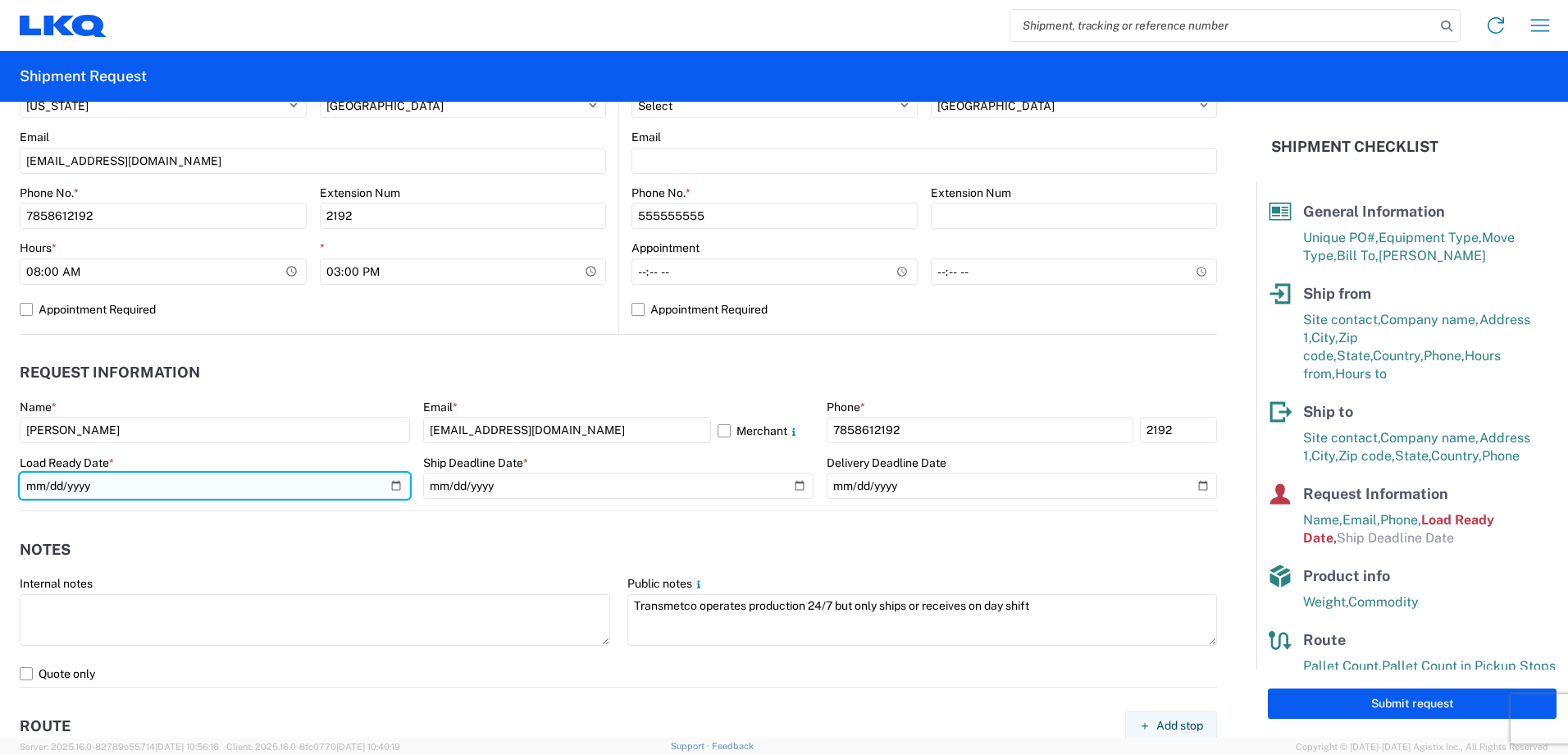
click at [34, 487] on input "[DATE]" at bounding box center [214, 486] width 390 height 27
type input "[DATE]"
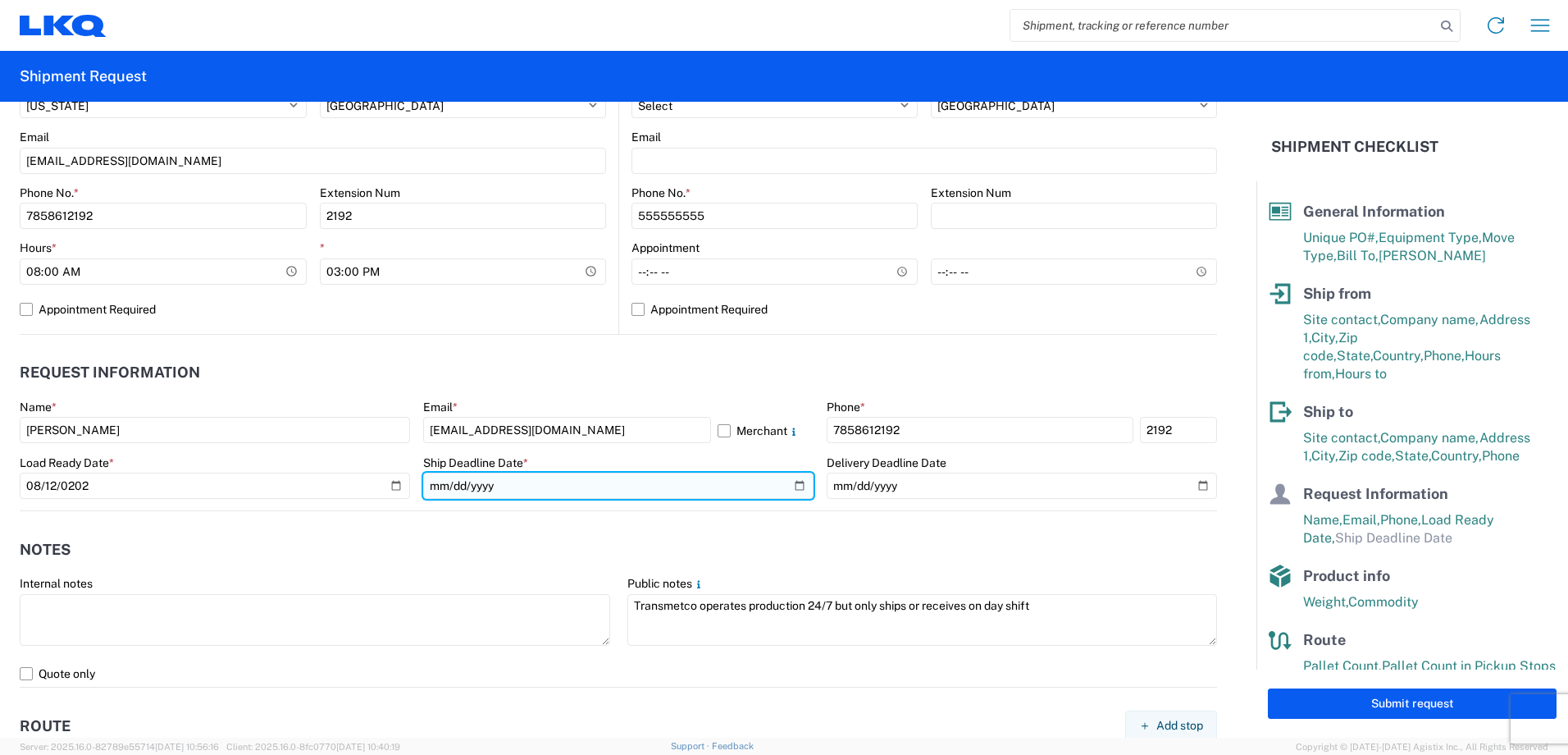
click at [433, 490] on input "date" at bounding box center [618, 486] width 390 height 27
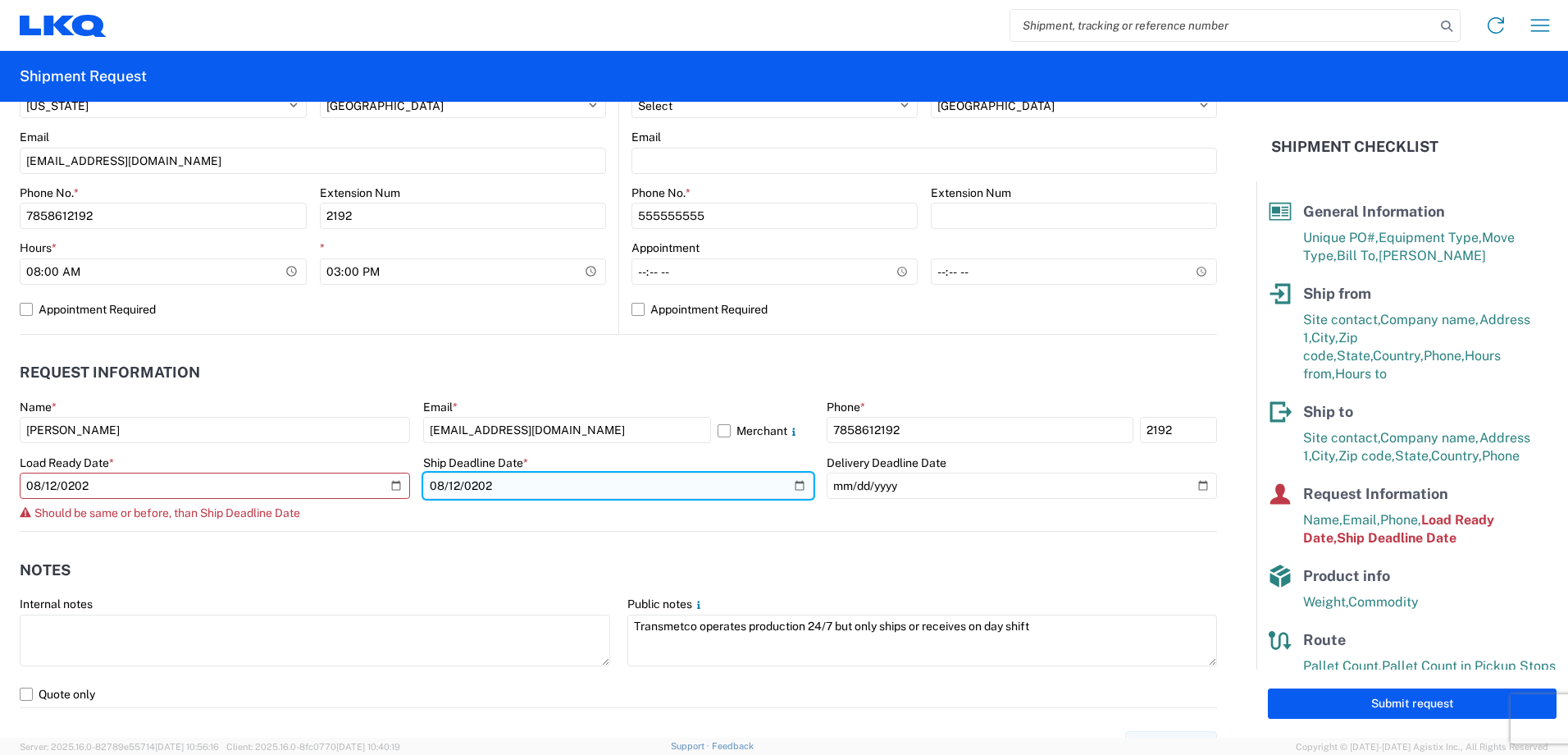
type input "[DATE]"
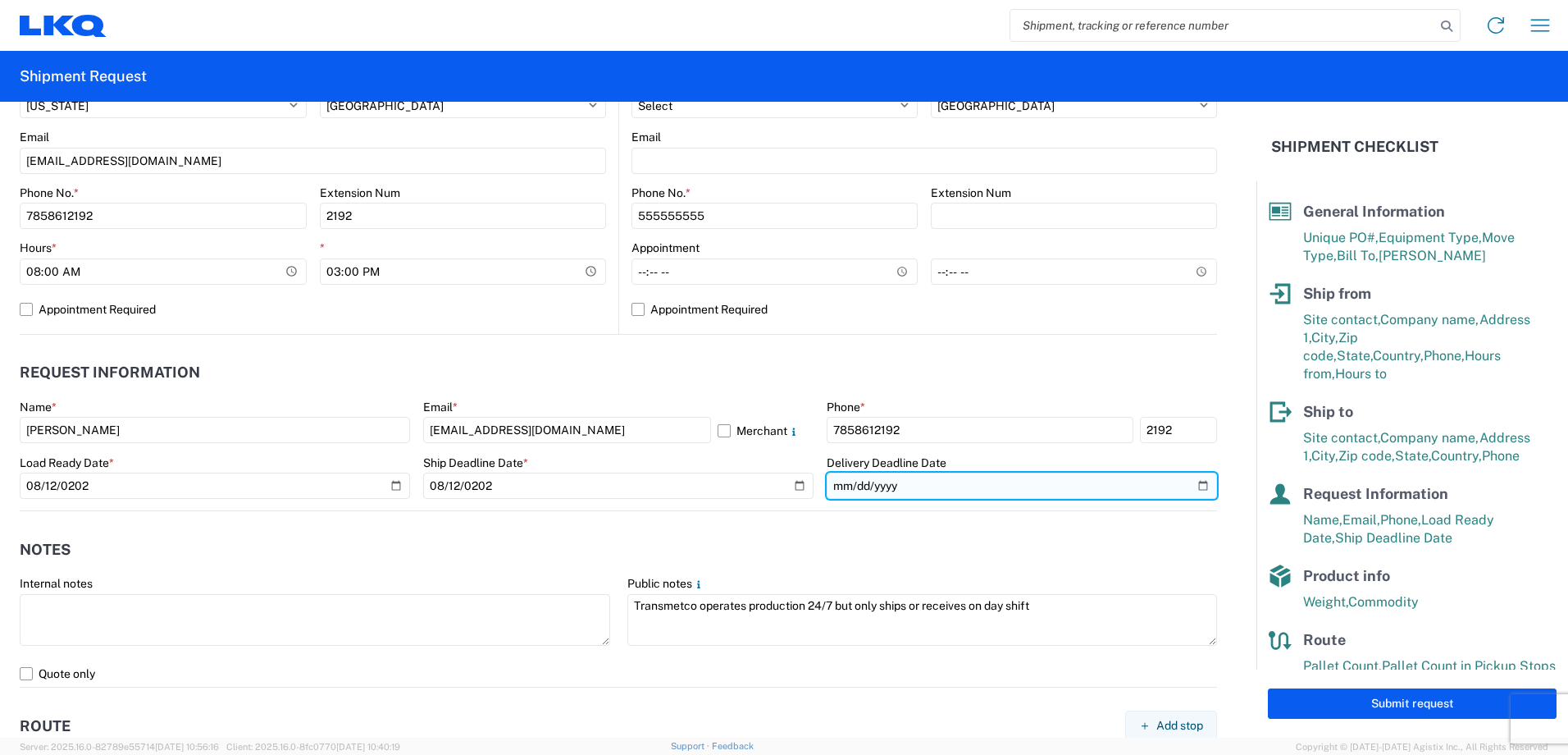
click at [838, 489] on input "date" at bounding box center [1021, 486] width 390 height 27
type input "[DATE]"
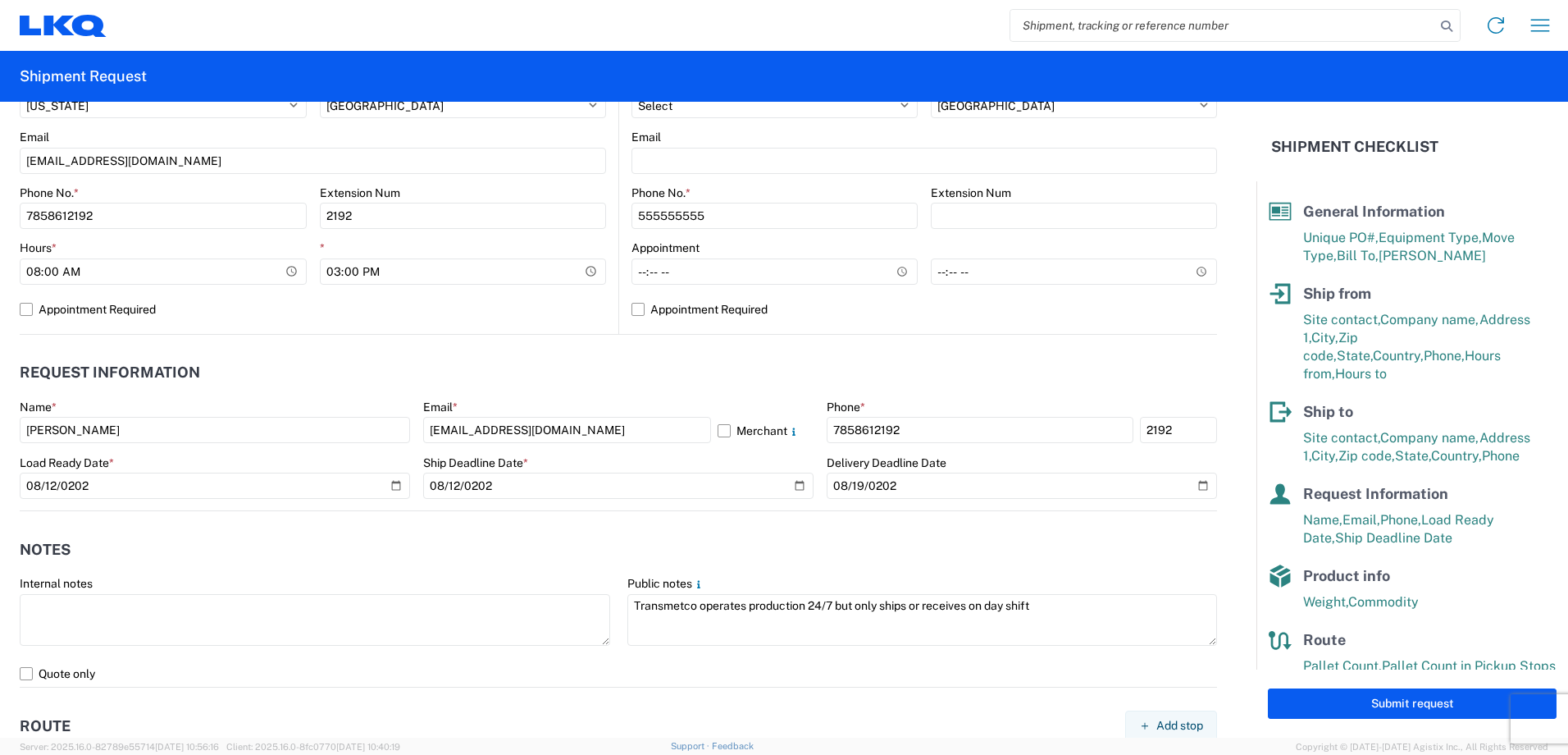
click at [686, 543] on header "Notes" at bounding box center [618, 549] width 1197 height 37
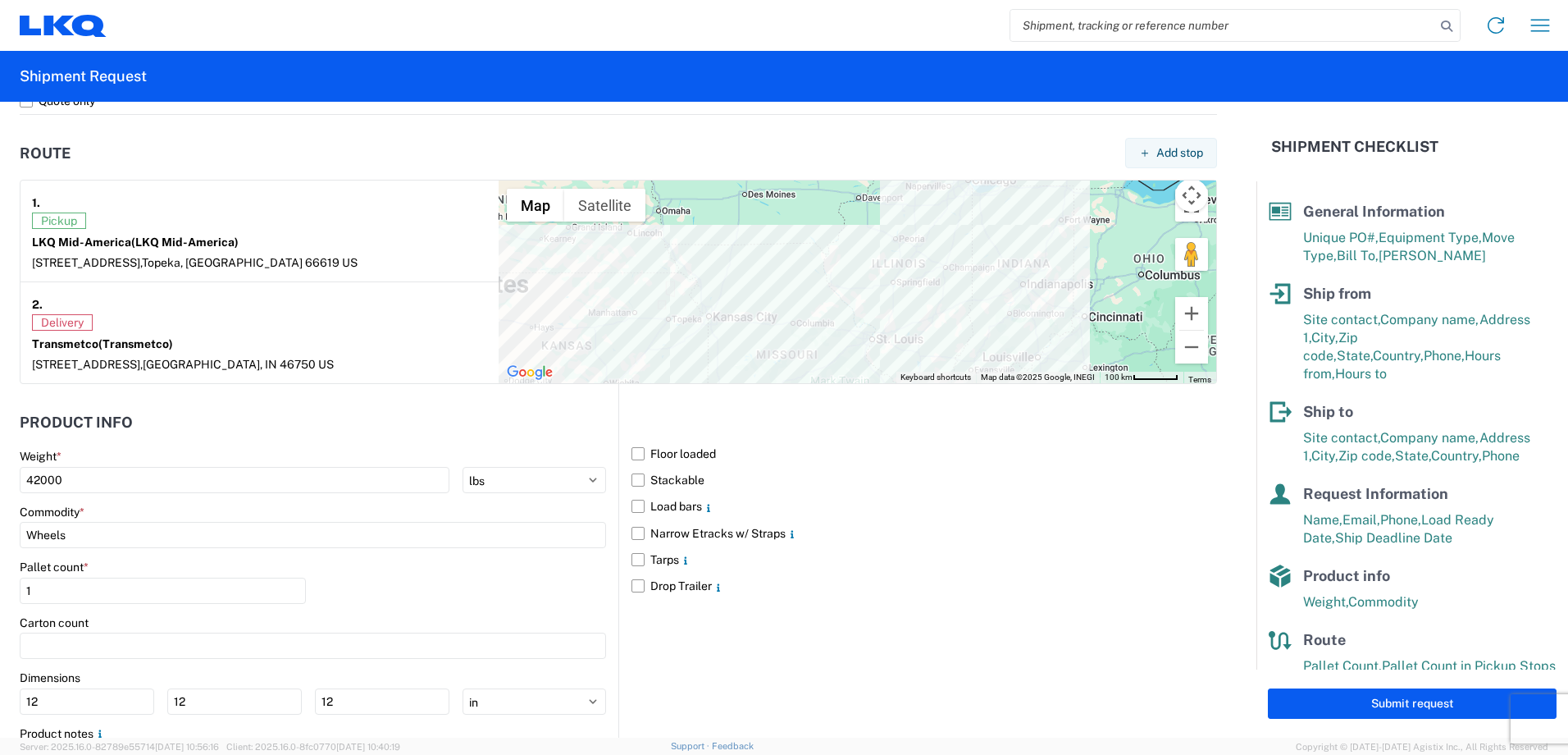
scroll to position [1231, 0]
click at [632, 447] on label "Floor loaded" at bounding box center [924, 452] width 586 height 27
click at [0, 0] on input "Floor loaded" at bounding box center [0, 0] width 0 height 0
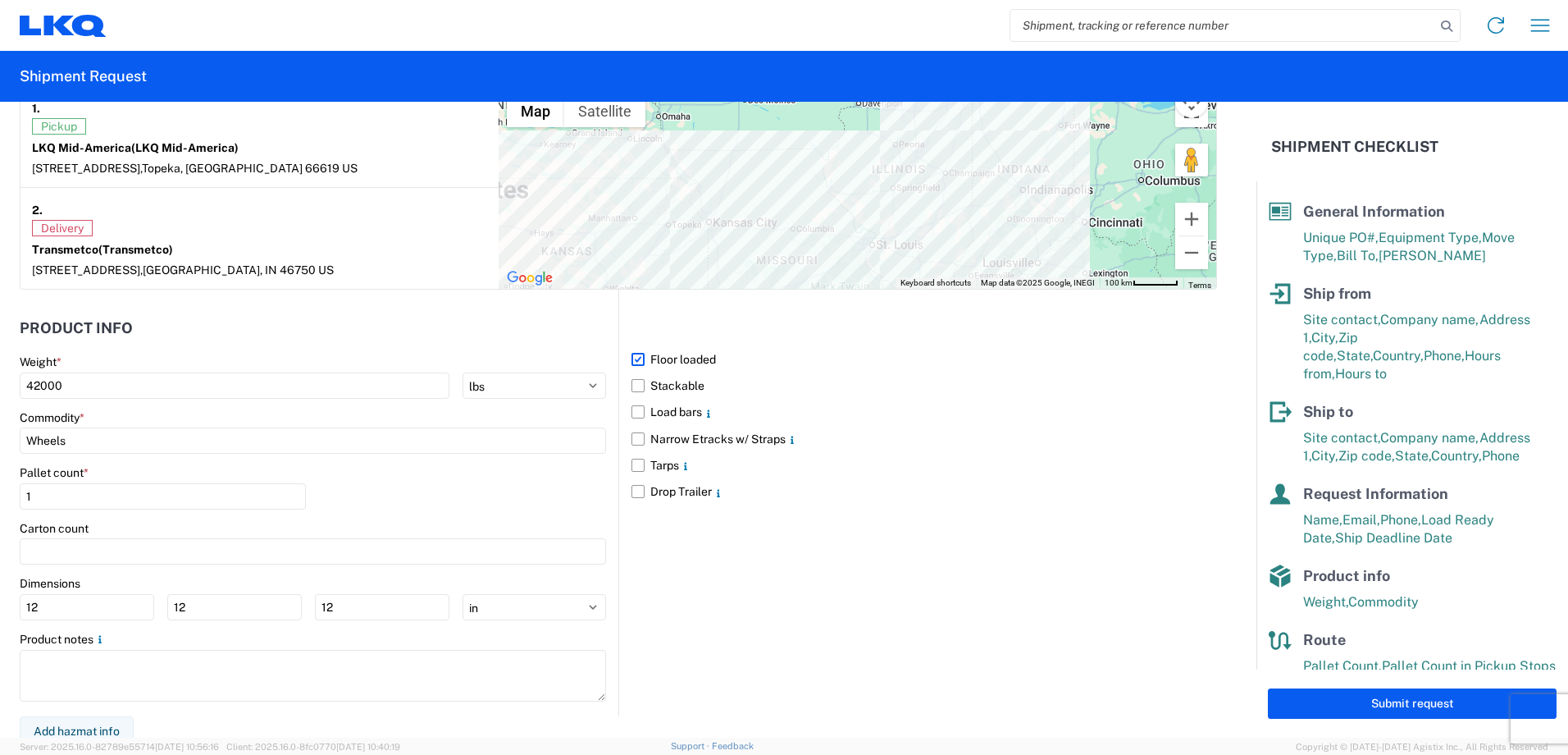
scroll to position [1333, 0]
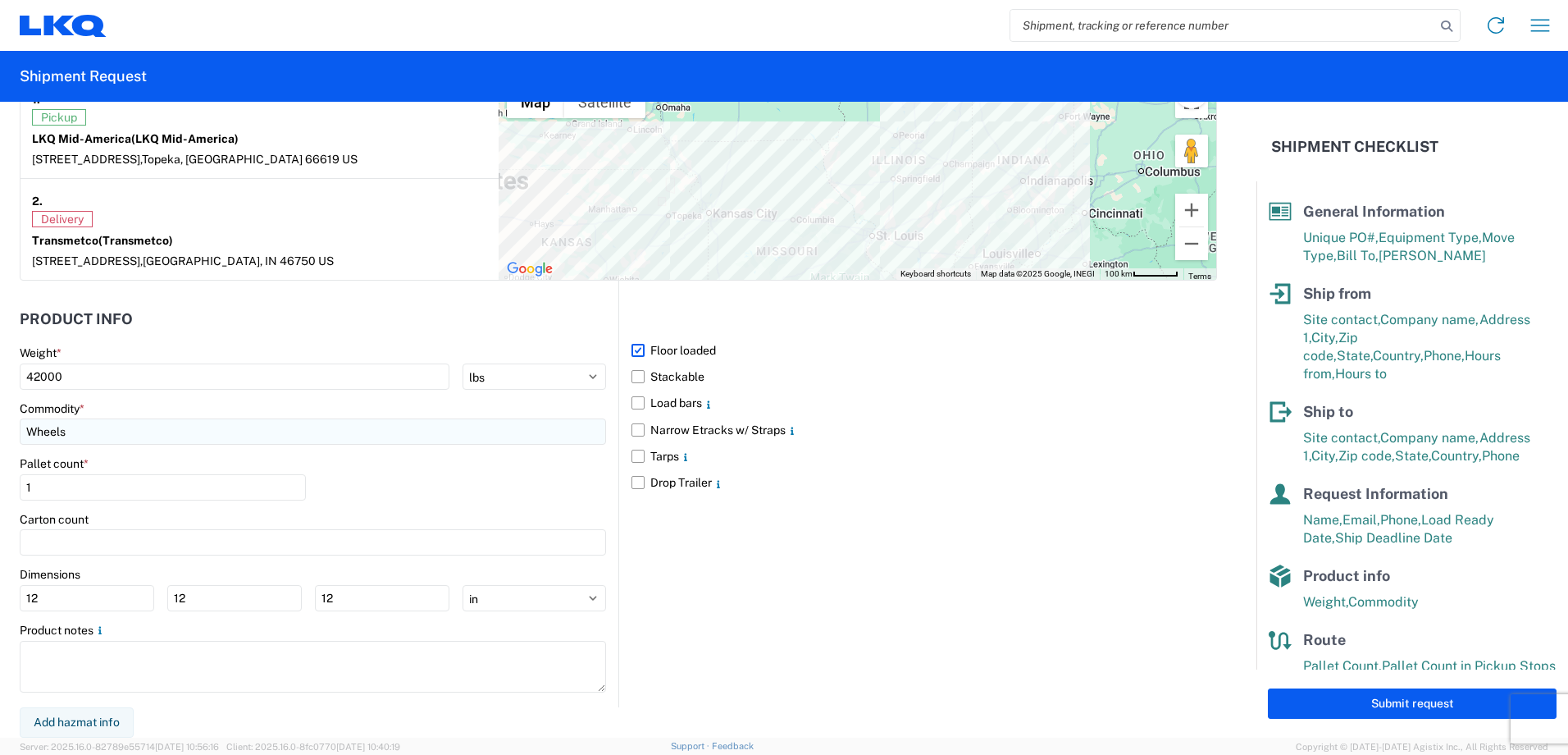
click at [112, 434] on input "Wheels" at bounding box center [312, 432] width 587 height 27
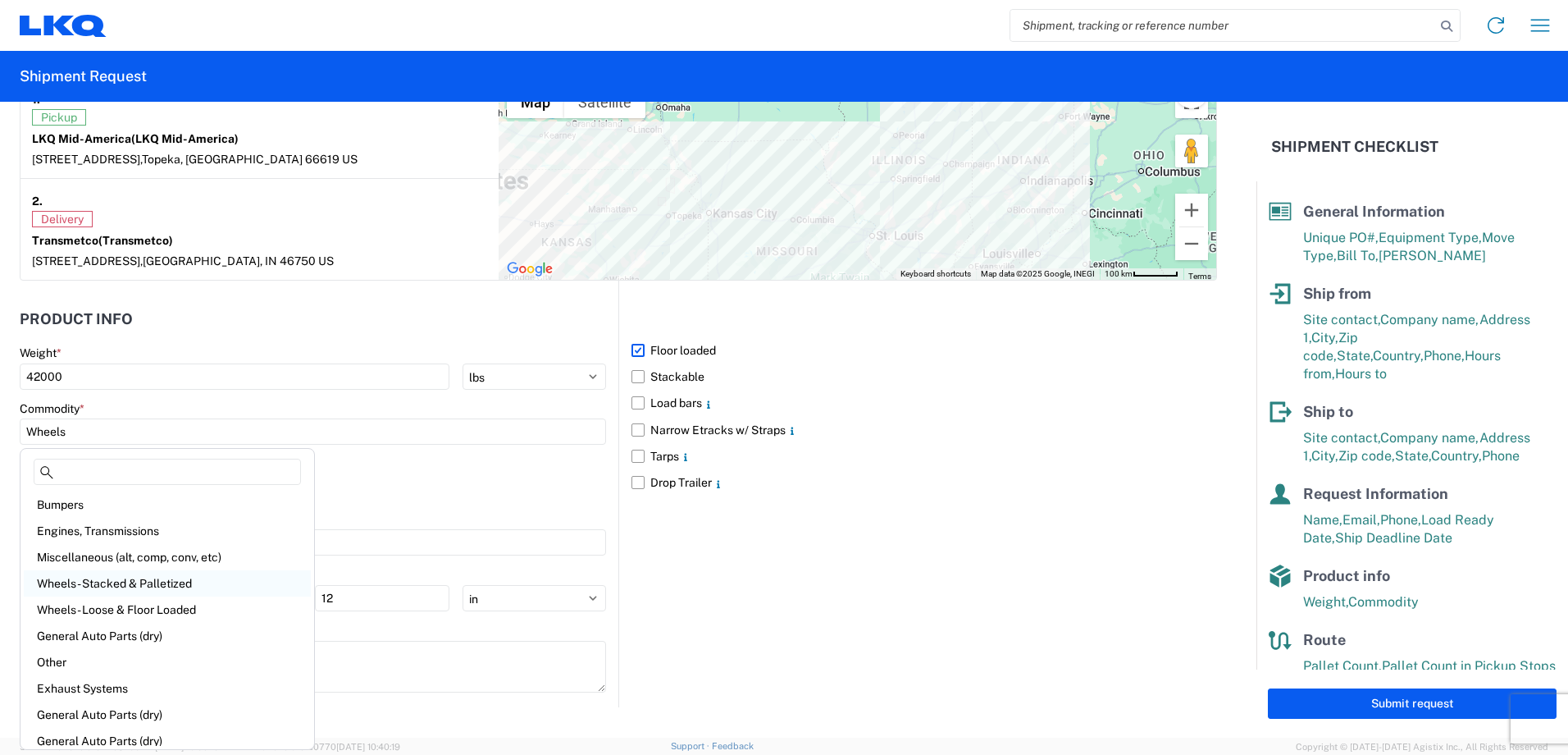
click at [150, 582] on div "Wheels - Stacked & Palletized" at bounding box center [167, 583] width 287 height 27
type input "Wheels - Stacked & Palletized"
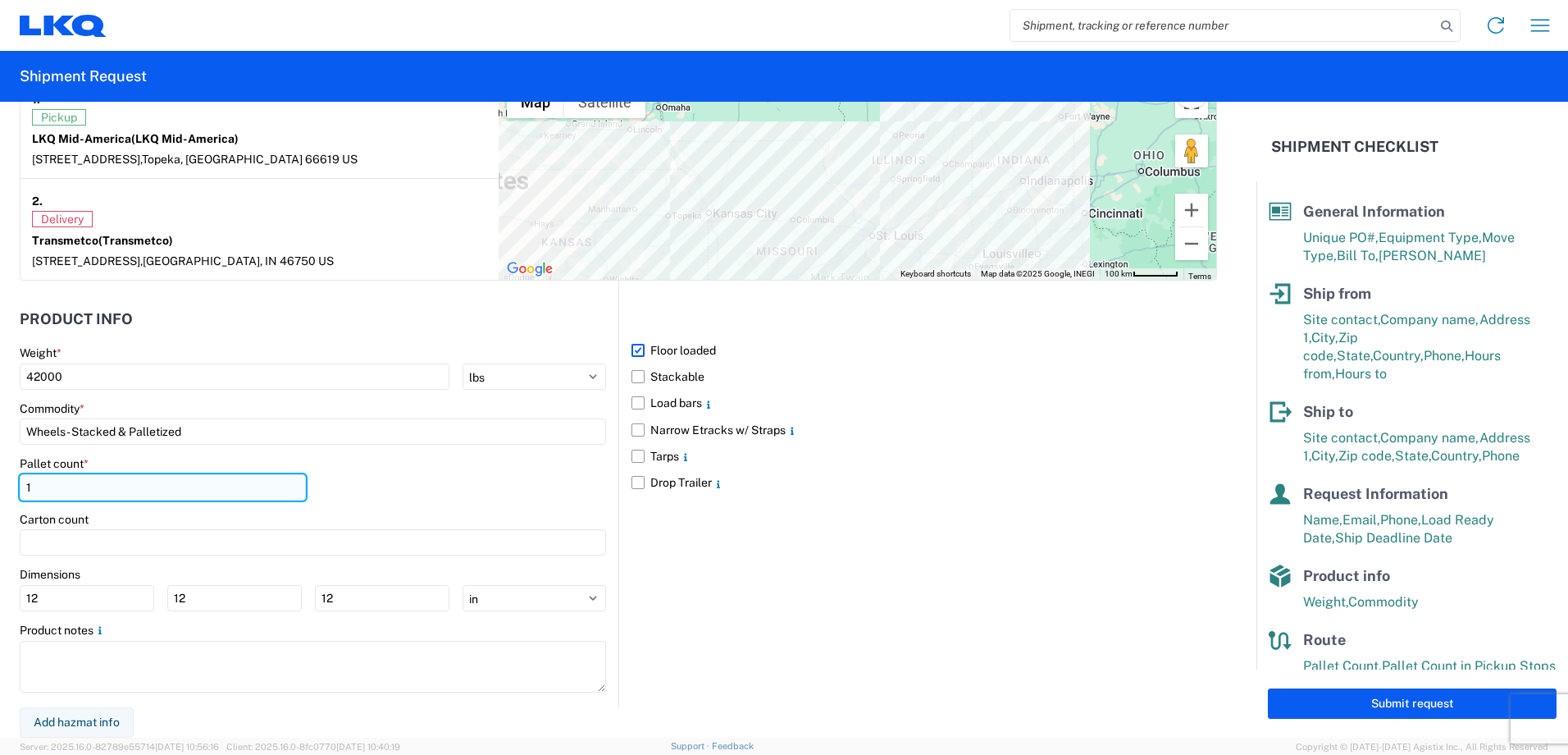
click at [65, 489] on input "1" at bounding box center [162, 487] width 286 height 27
type input "44"
click at [491, 495] on div "Pallet count * 44" at bounding box center [312, 484] width 587 height 56
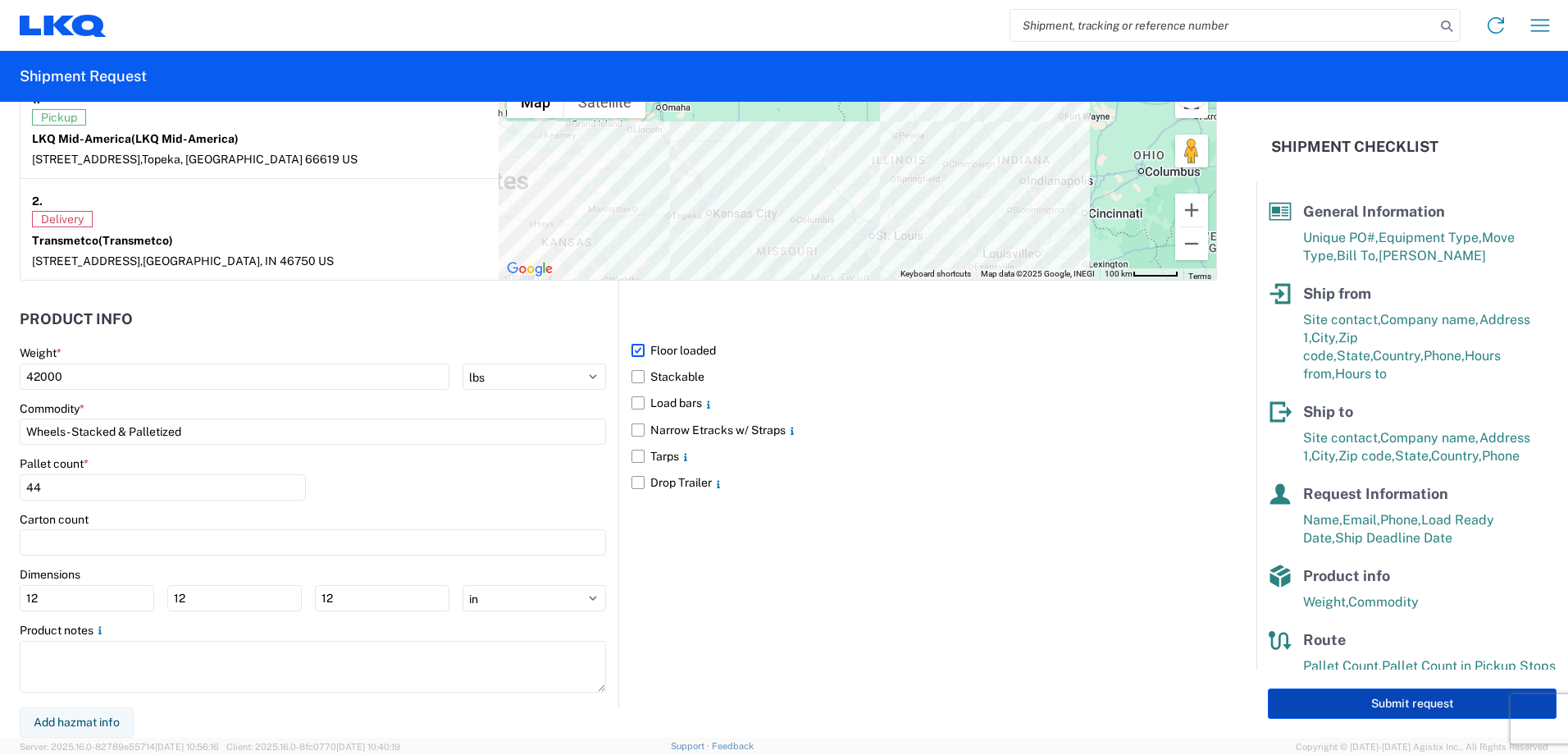
click at [1396, 705] on button "Submit request" at bounding box center [1412, 703] width 288 height 30
